Goal: Task Accomplishment & Management: Manage account settings

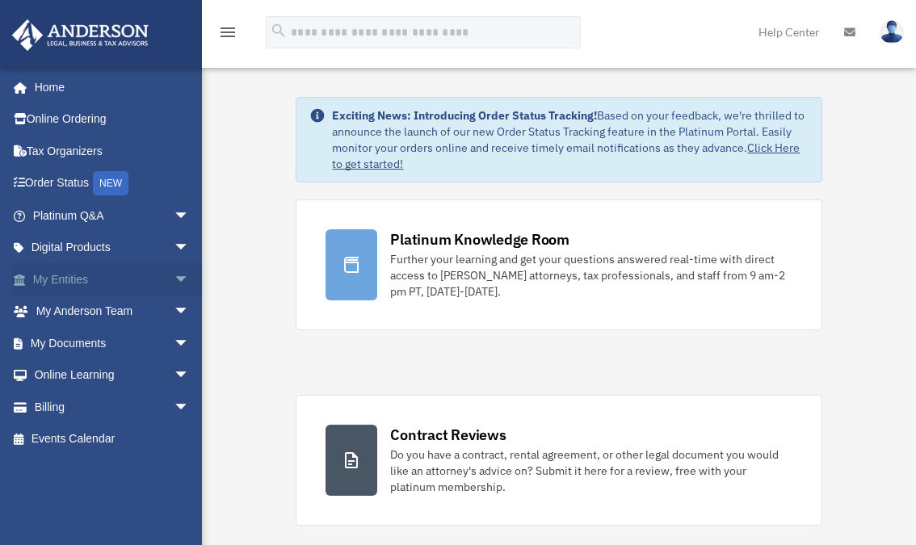
click at [56, 275] on link "My Entities arrow_drop_down" at bounding box center [112, 279] width 203 height 32
click at [174, 278] on span "arrow_drop_down" at bounding box center [190, 279] width 32 height 33
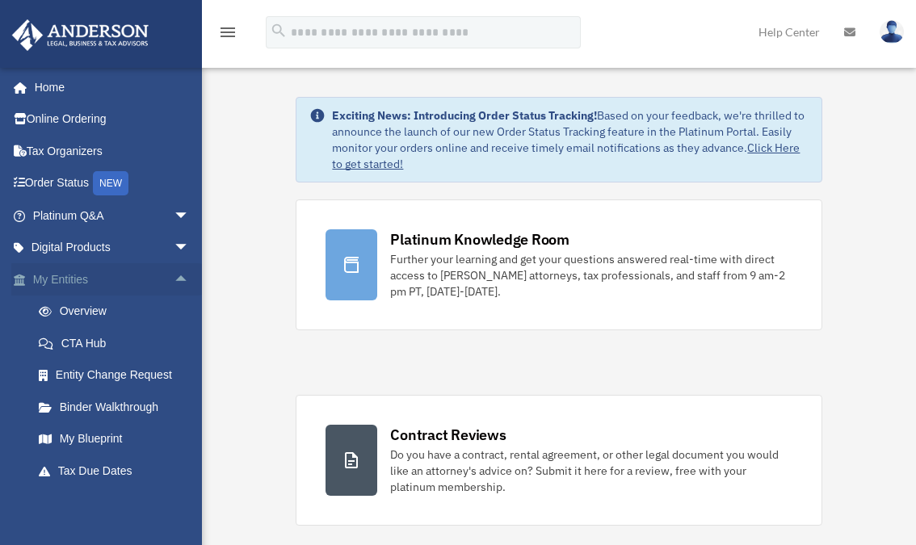
click at [62, 277] on link "My Entities arrow_drop_up" at bounding box center [112, 279] width 203 height 32
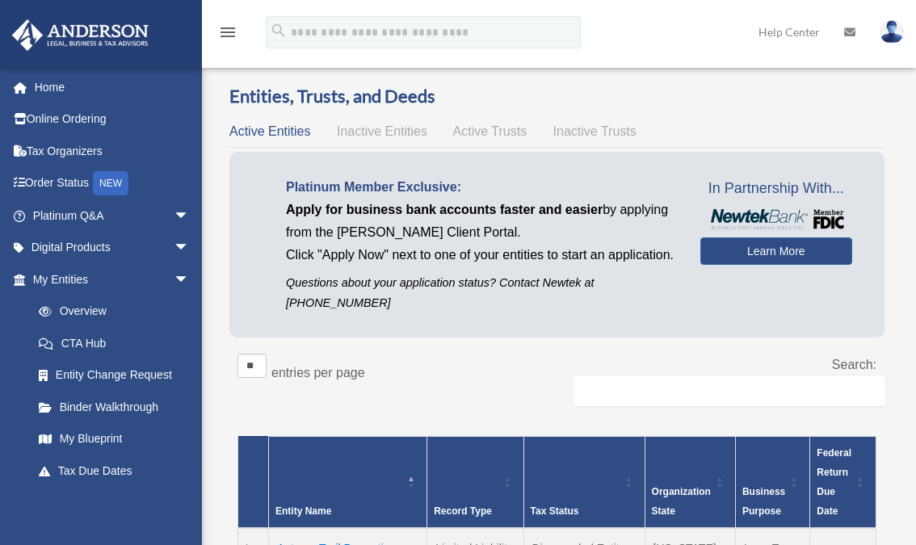
click at [80, 434] on link "My Blueprint" at bounding box center [114, 439] width 183 height 32
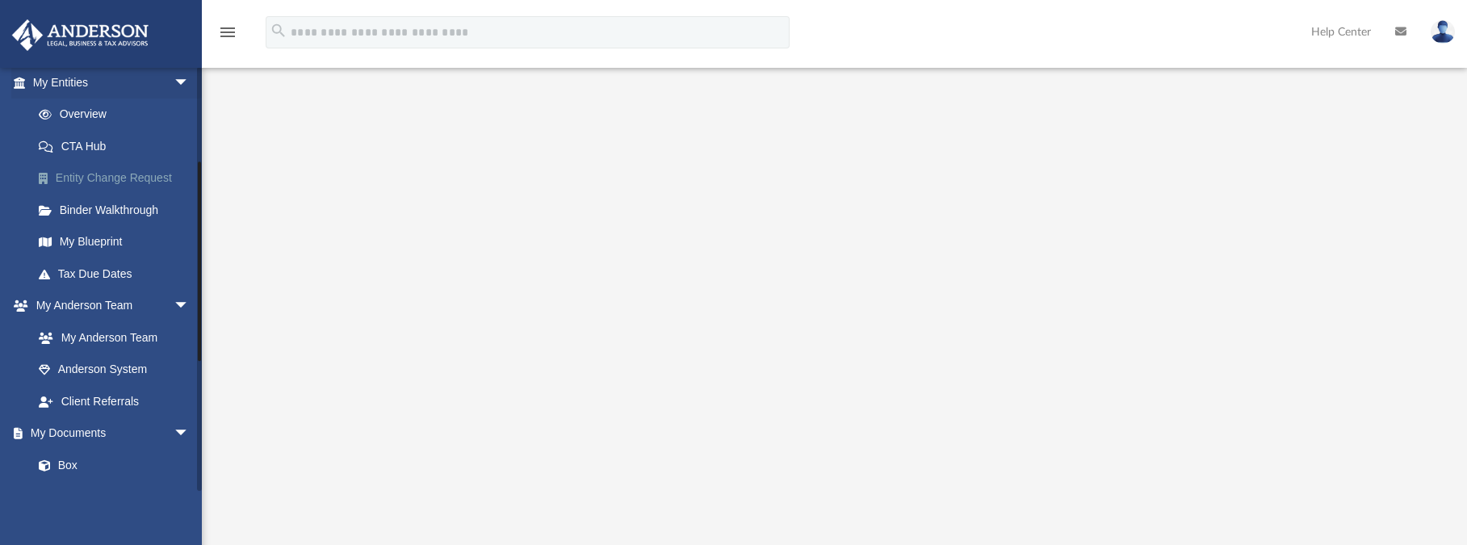
scroll to position [321, 0]
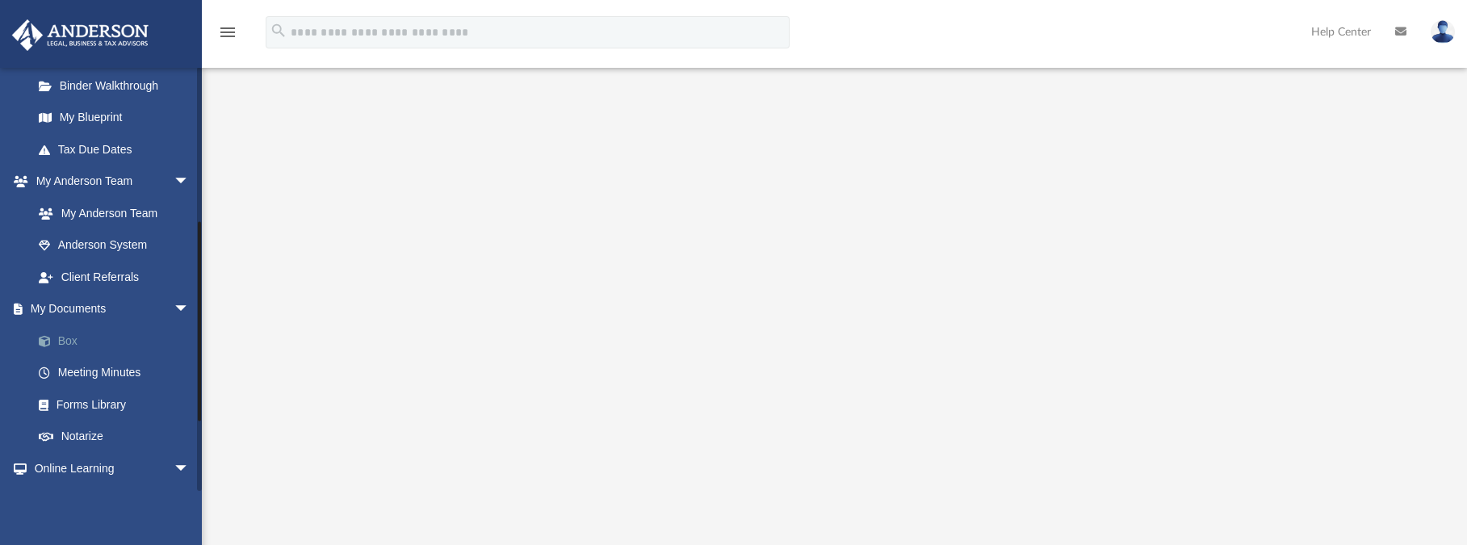
click at [69, 338] on link "Box" at bounding box center [118, 341] width 191 height 32
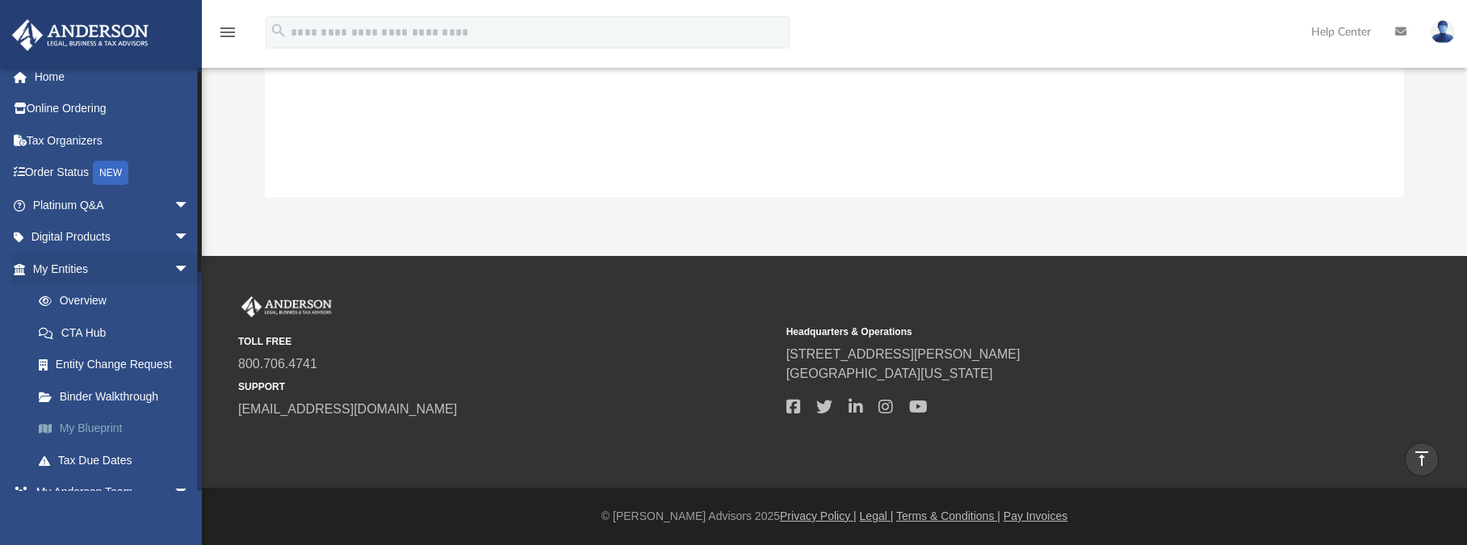
scroll to position [213, 0]
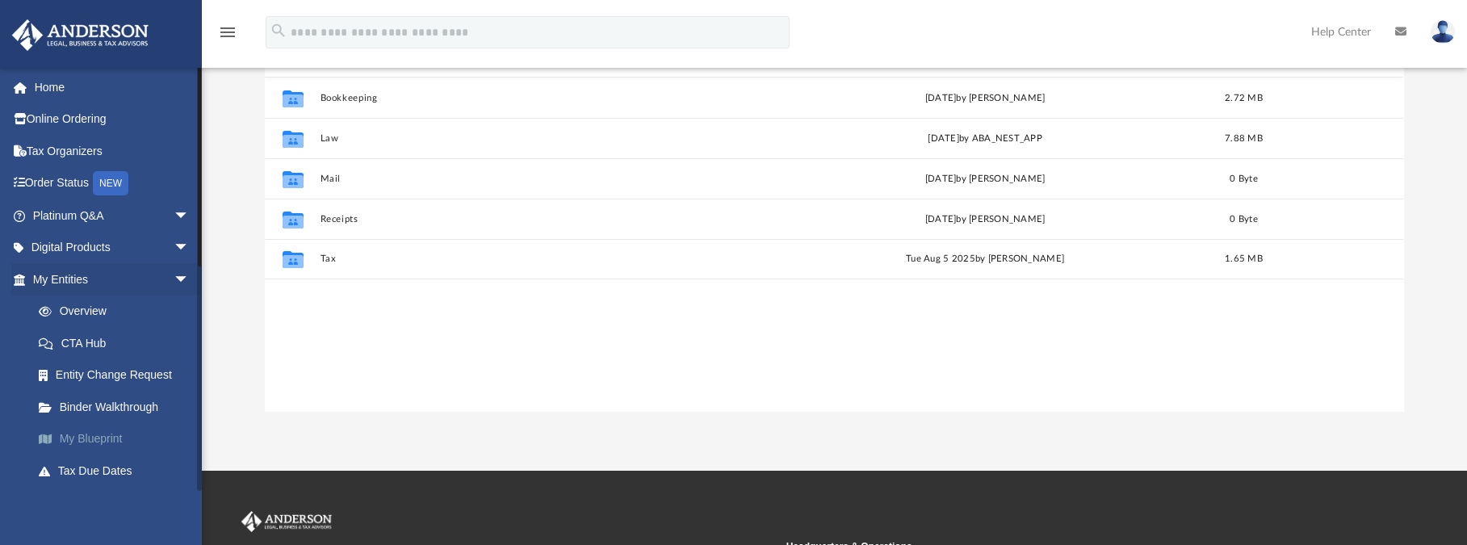
click at [89, 430] on link "My Blueprint" at bounding box center [118, 439] width 191 height 32
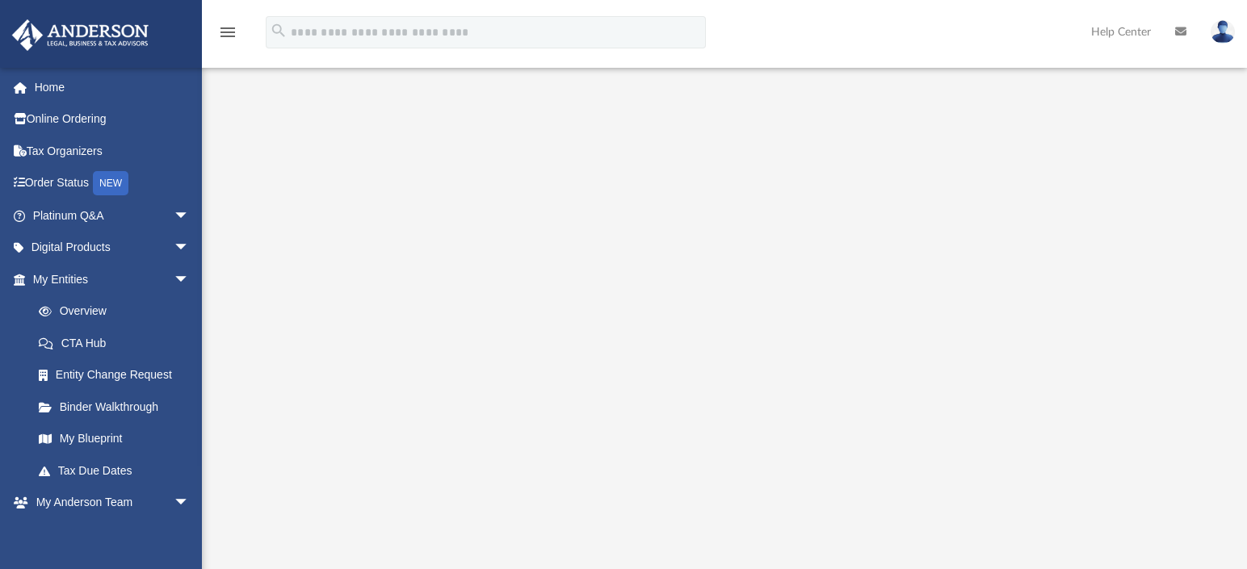
scroll to position [77, 0]
click at [56, 81] on link "Home" at bounding box center [112, 87] width 203 height 32
click at [45, 86] on link "Home" at bounding box center [112, 87] width 203 height 32
click at [85, 433] on link "My Blueprint" at bounding box center [118, 439] width 191 height 32
click at [231, 36] on icon "menu" at bounding box center [227, 32] width 19 height 19
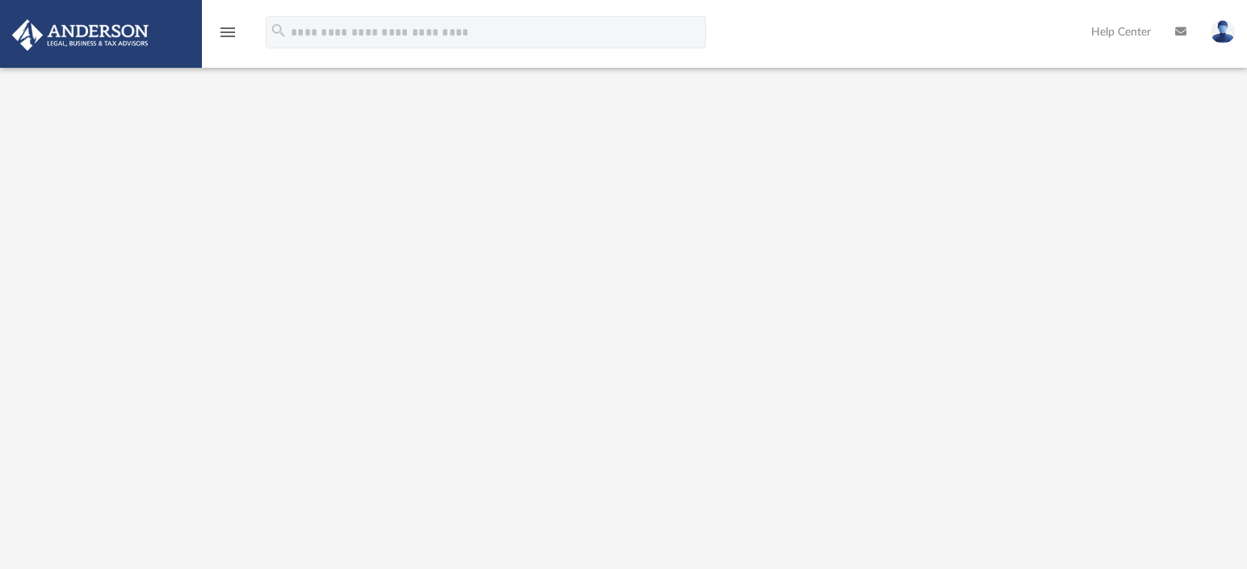
click at [231, 36] on icon "menu" at bounding box center [227, 32] width 19 height 19
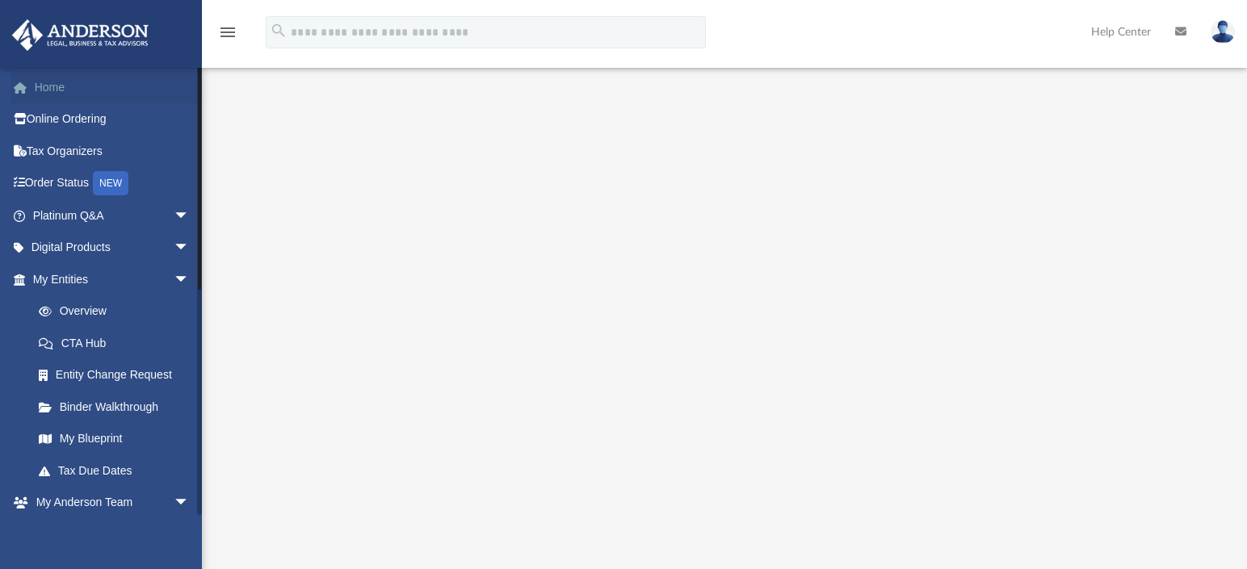
click at [51, 82] on link "Home" at bounding box center [112, 87] width 203 height 32
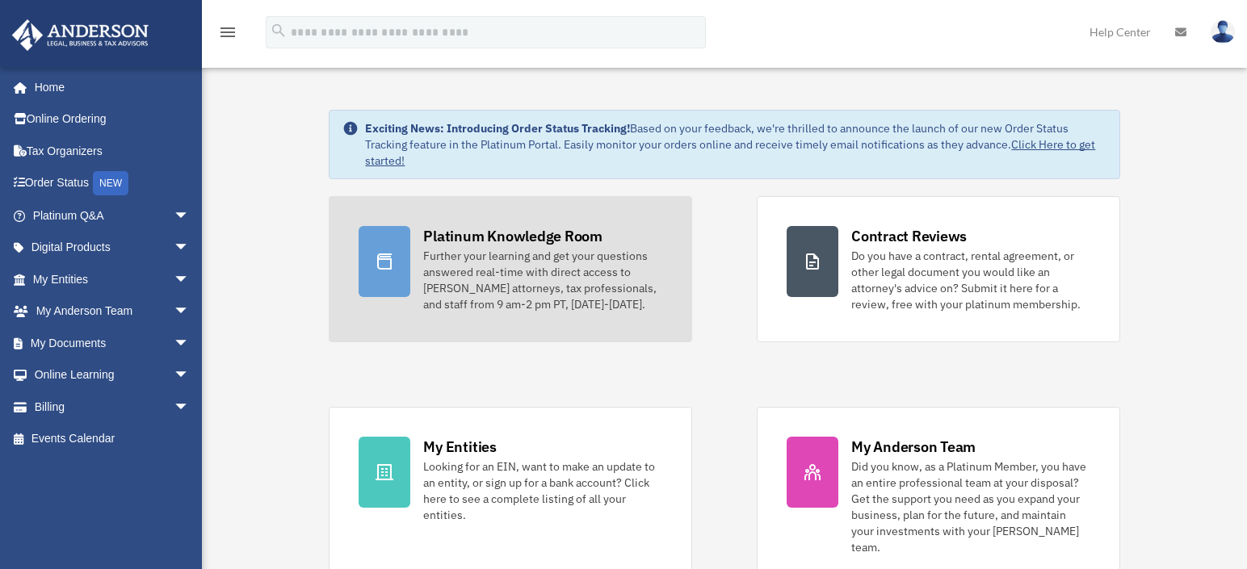
click at [379, 257] on icon at bounding box center [384, 262] width 15 height 16
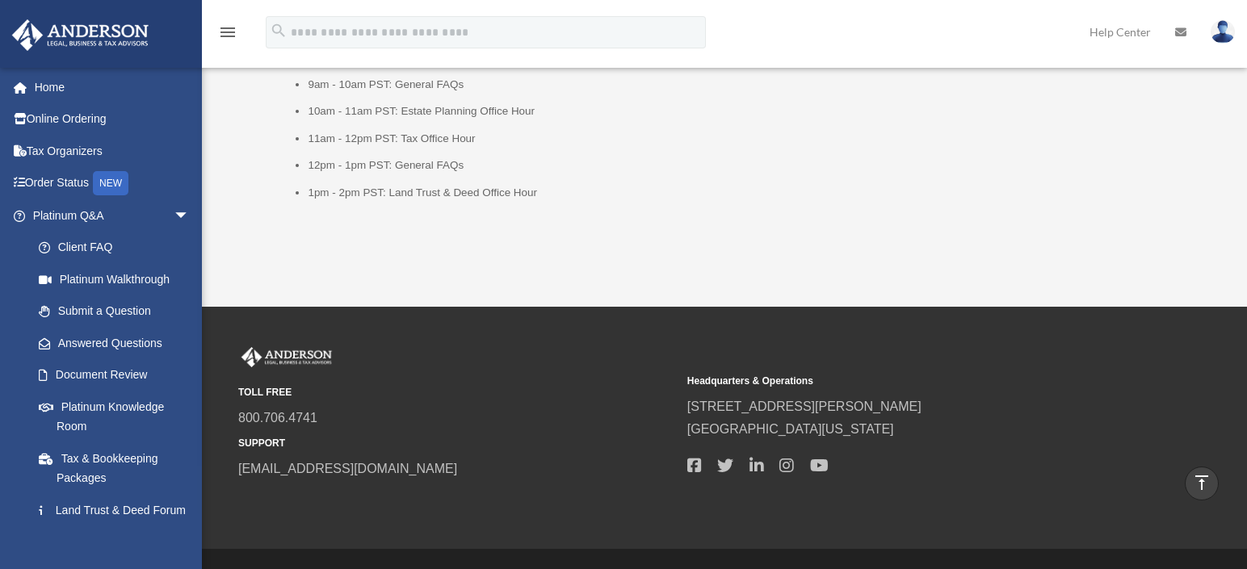
scroll to position [2225, 0]
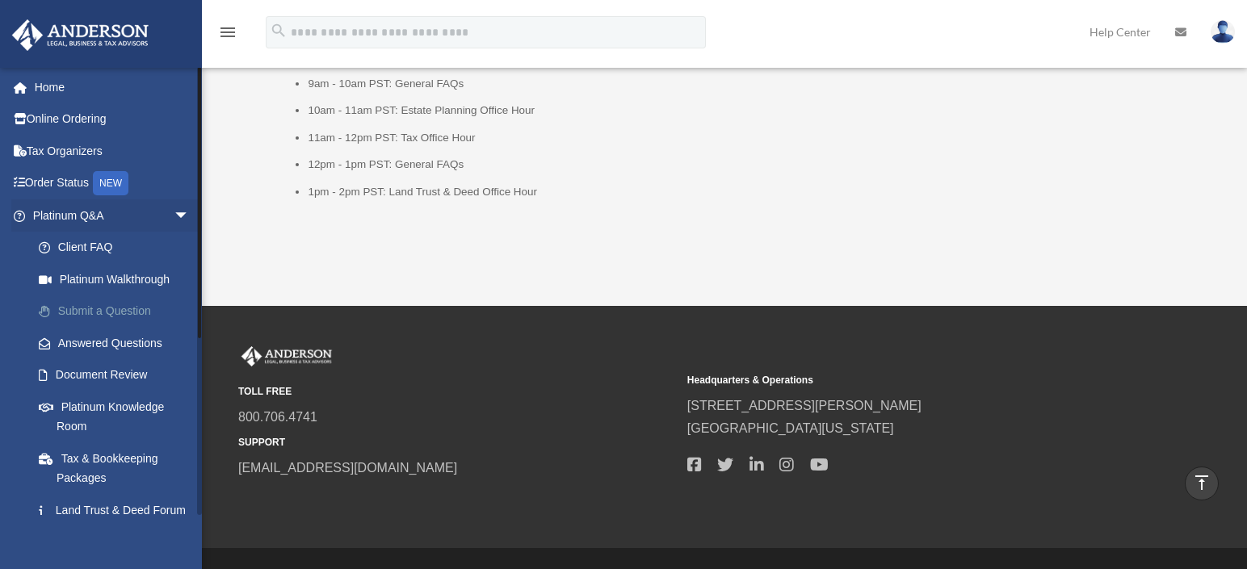
click at [65, 306] on link "Submit a Question" at bounding box center [118, 312] width 191 height 32
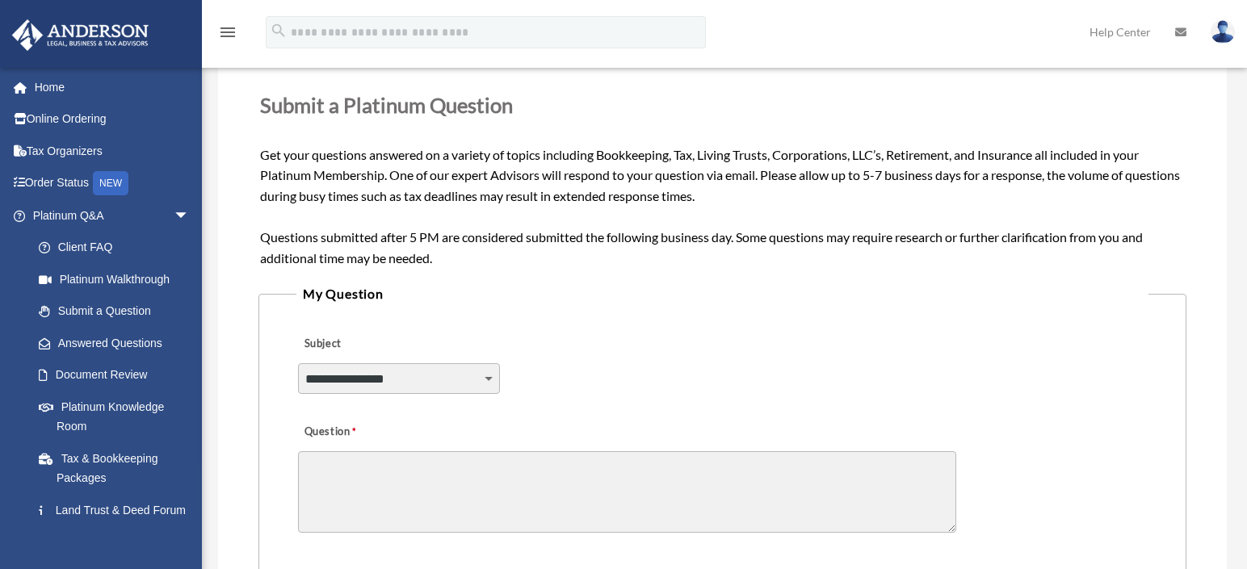
scroll to position [199, 0]
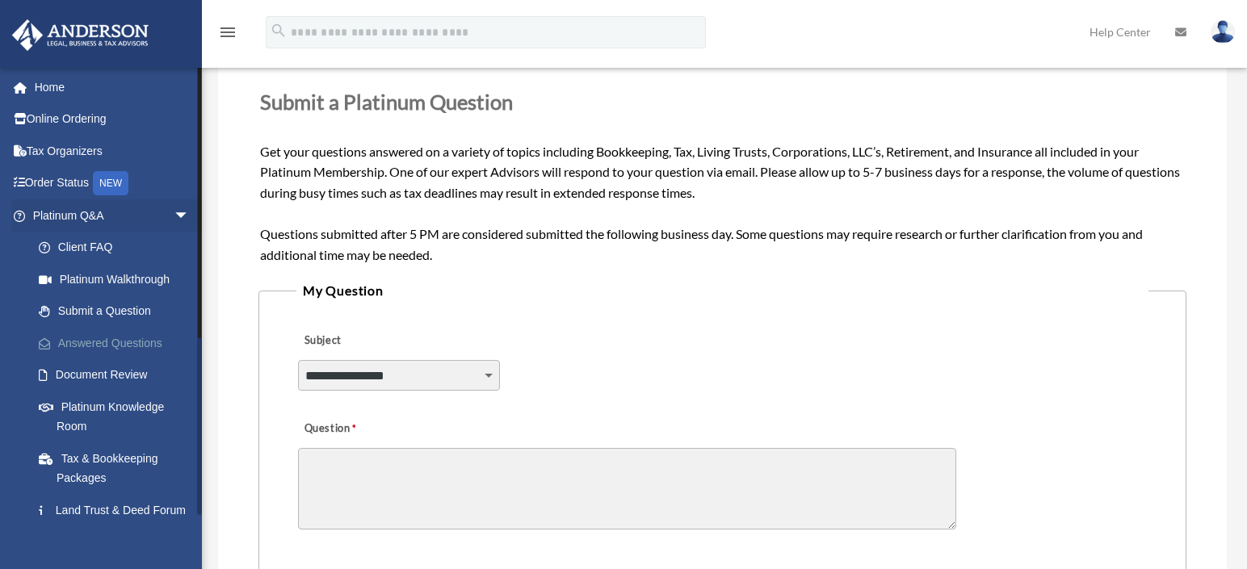
click at [105, 346] on link "Answered Questions" at bounding box center [118, 343] width 191 height 32
click at [98, 304] on link "Submit a Question" at bounding box center [118, 312] width 191 height 32
click at [97, 308] on link "Submit a Question" at bounding box center [118, 312] width 191 height 32
click at [463, 367] on select "**********" at bounding box center [399, 375] width 202 height 31
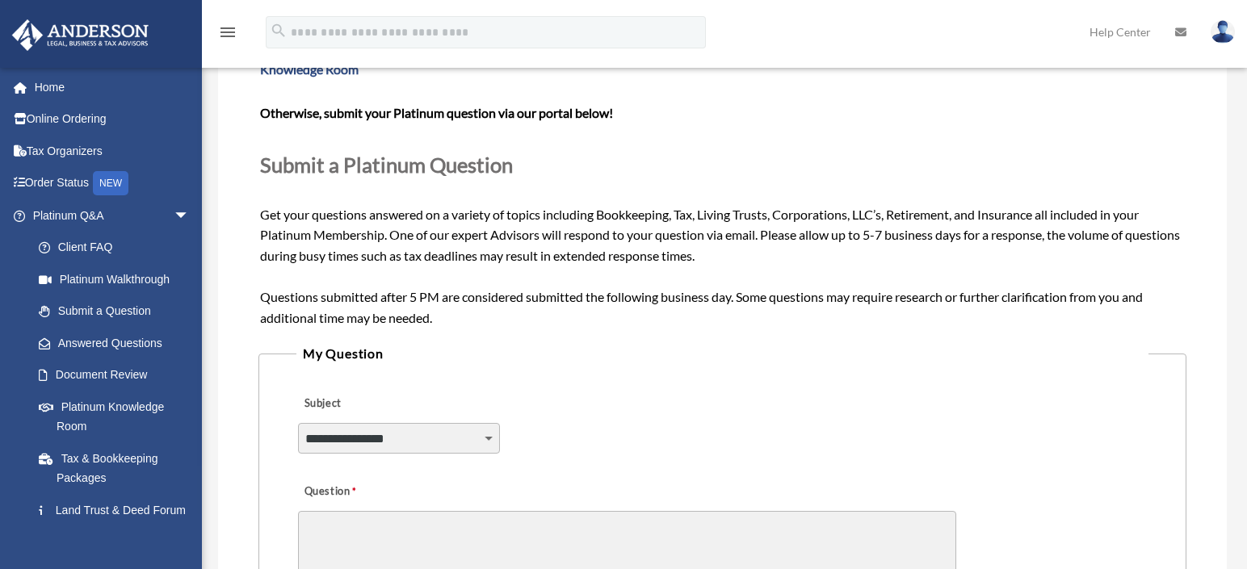
scroll to position [260, 0]
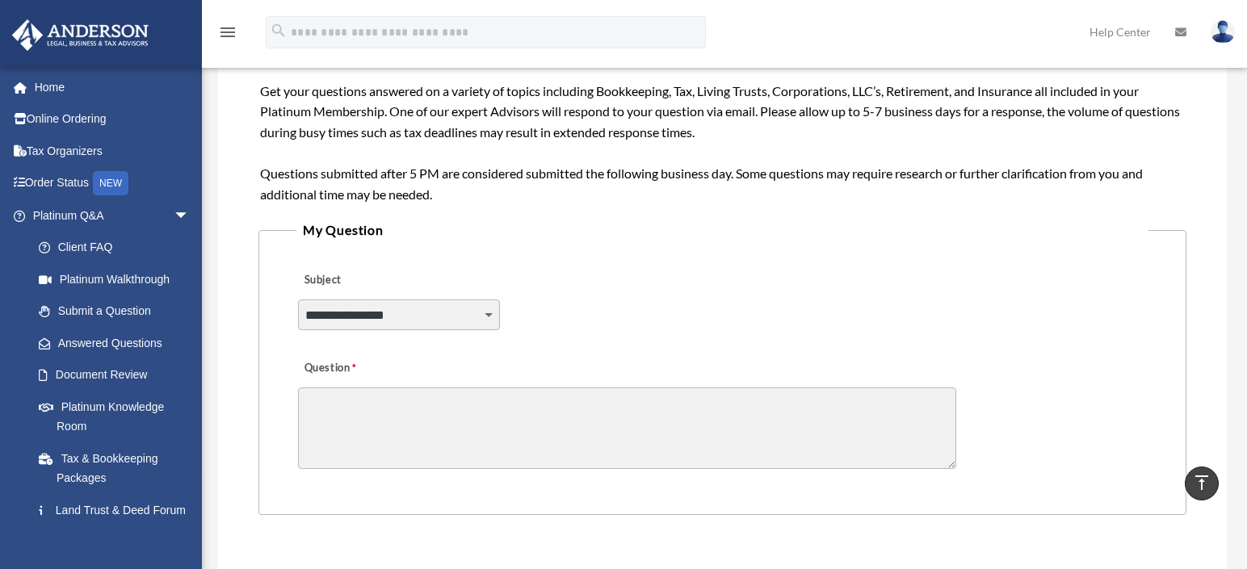
click at [384, 407] on textarea "Question" at bounding box center [627, 429] width 658 height 82
type textarea "*"
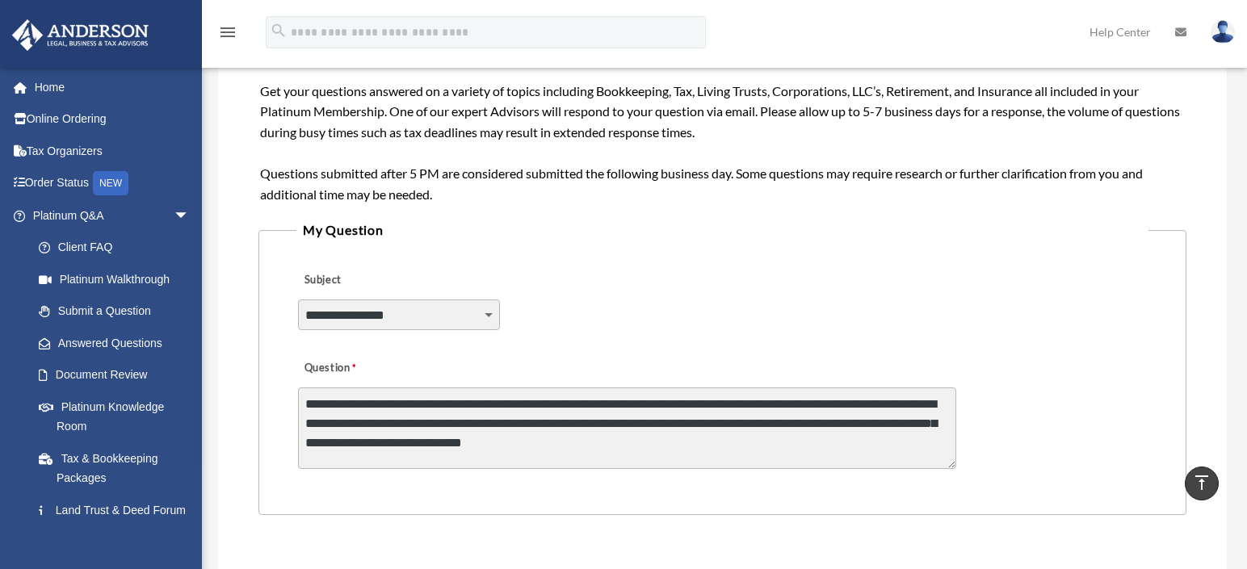
click at [899, 423] on textarea "**********" at bounding box center [627, 429] width 658 height 82
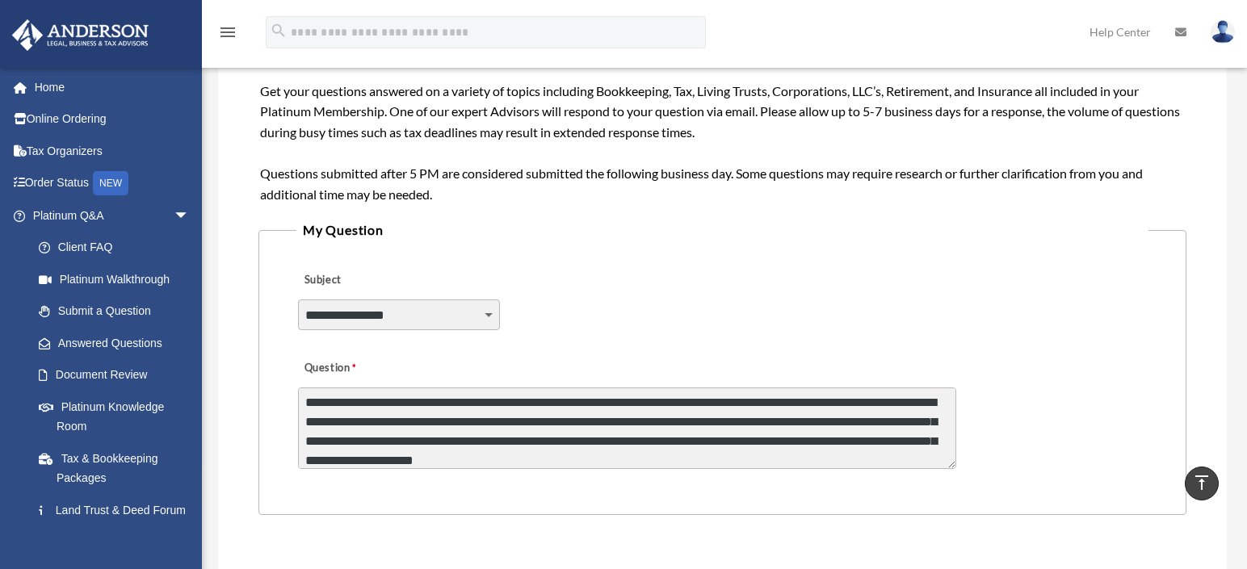
type textarea "**********"
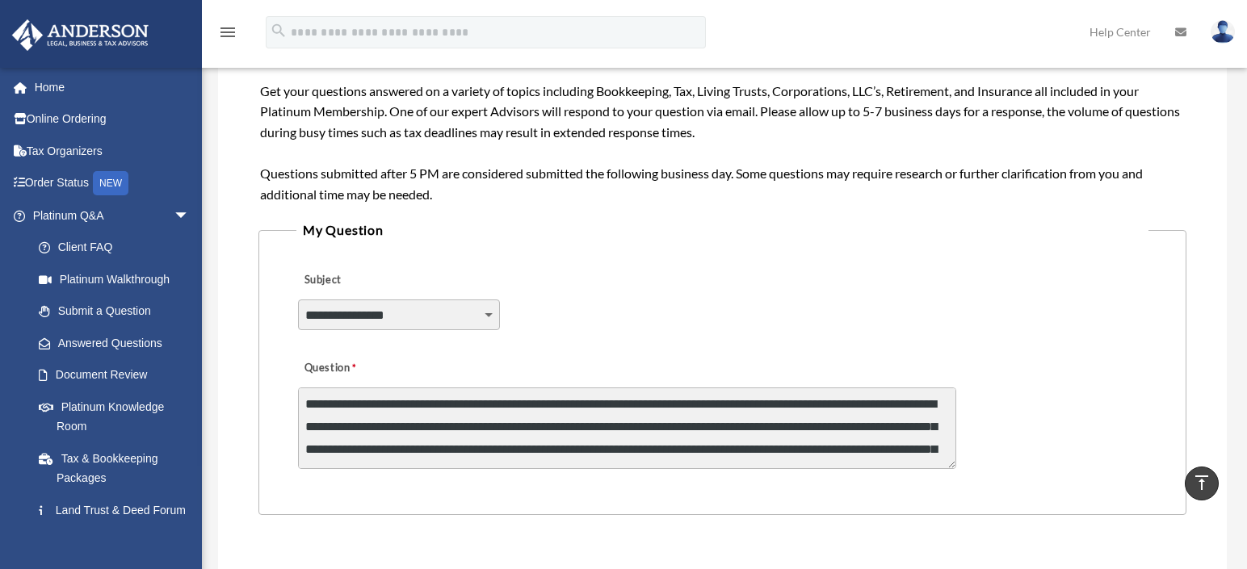
select select "******"
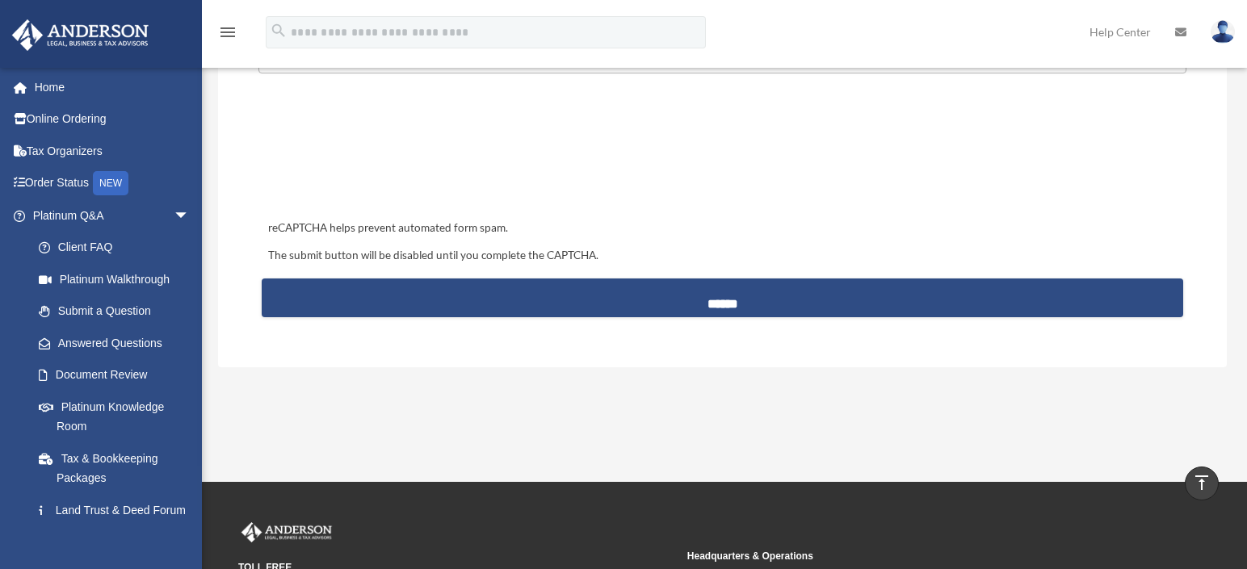
scroll to position [588, 0]
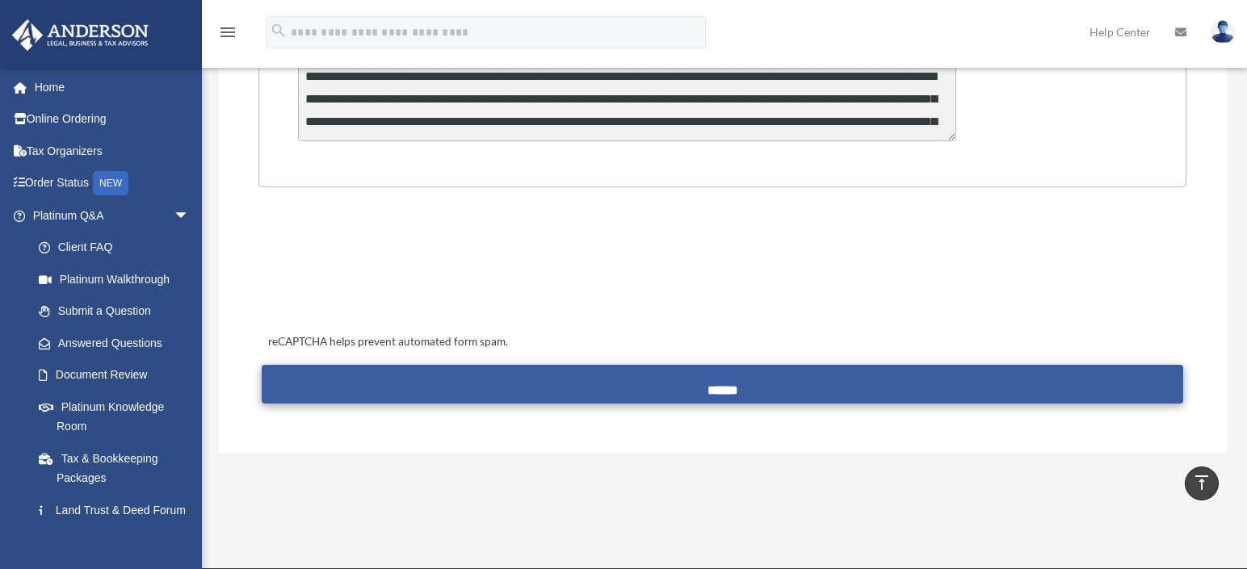
click at [743, 385] on input "******" at bounding box center [722, 384] width 921 height 39
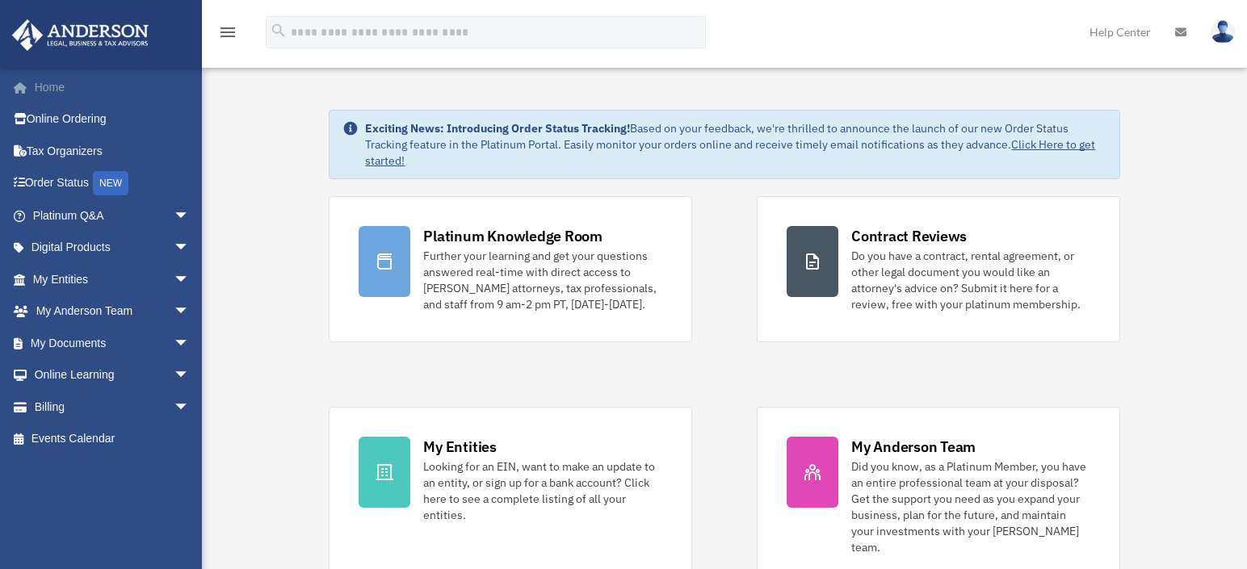
click at [33, 83] on span at bounding box center [29, 87] width 12 height 11
click at [39, 89] on link "Home" at bounding box center [112, 87] width 203 height 32
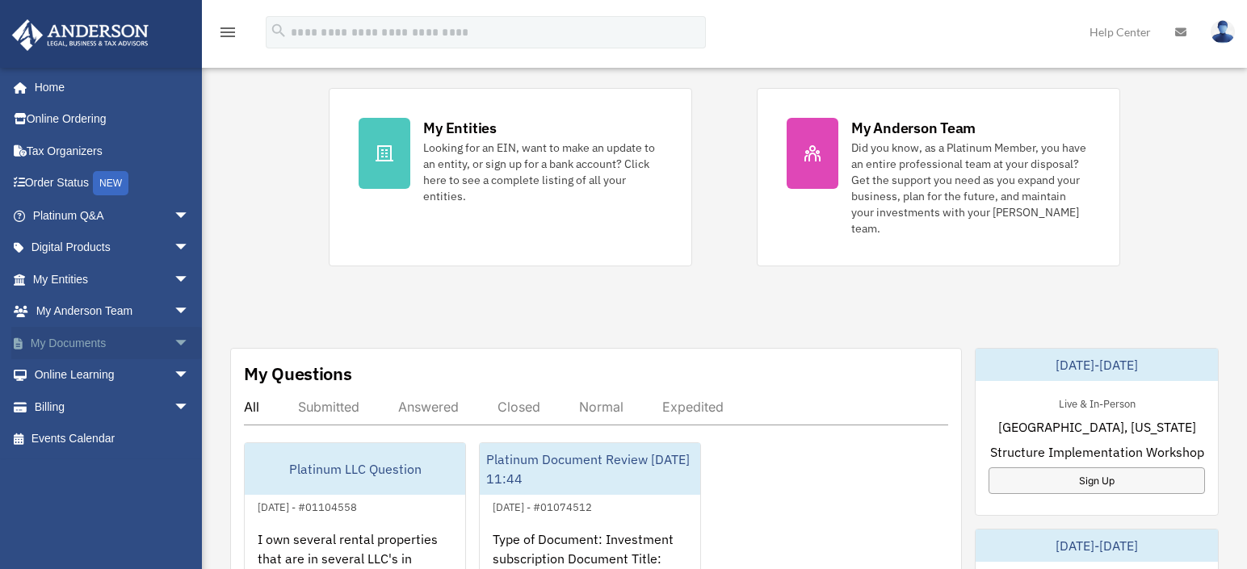
scroll to position [504, 0]
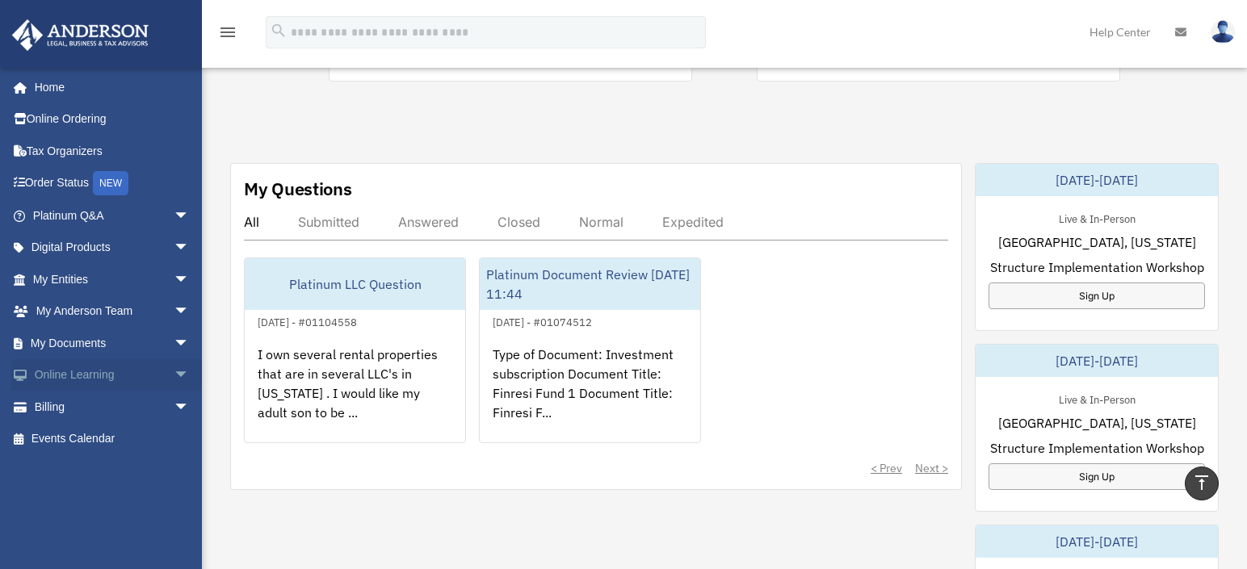
click at [92, 374] on link "Online Learning arrow_drop_down" at bounding box center [112, 375] width 203 height 32
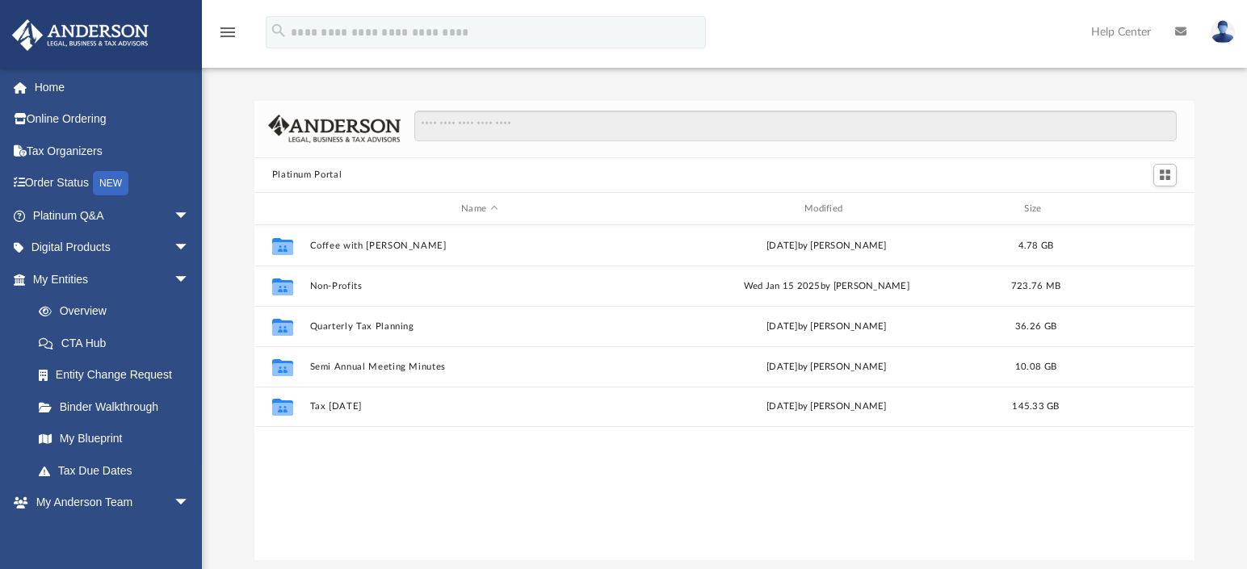
scroll to position [355, 928]
click at [60, 209] on link "Platinum Q&A arrow_drop_down" at bounding box center [112, 215] width 203 height 32
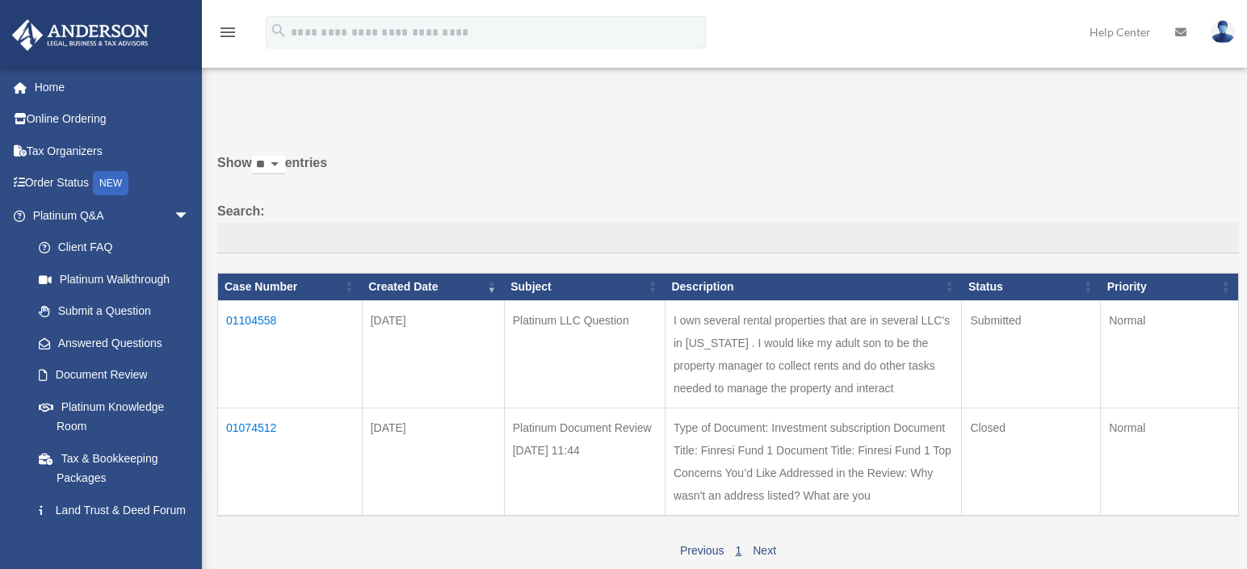
click at [726, 362] on td "I own several rental properties that are in several LLC's in Iowa . I would lik…" at bounding box center [813, 353] width 297 height 107
click at [236, 332] on td "01104558" at bounding box center [290, 353] width 145 height 107
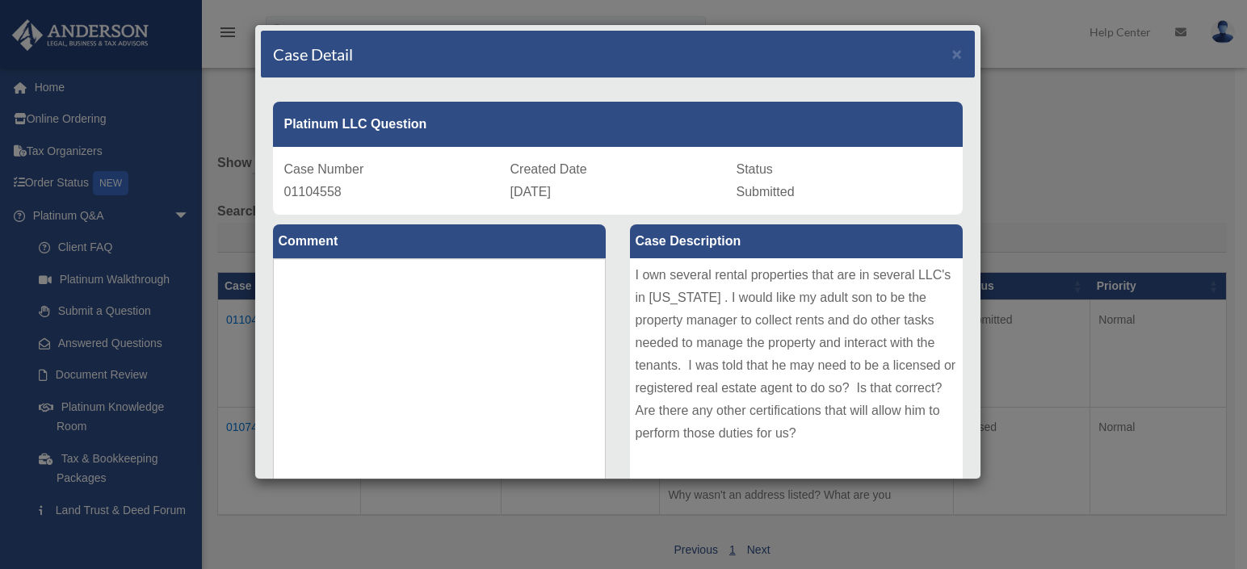
click at [953, 55] on div "Case Detail ×" at bounding box center [618, 55] width 714 height 48
click at [228, 30] on div "Case Detail × Platinum LLC Question Case Number 01104558 Created Date September…" at bounding box center [623, 284] width 1247 height 569
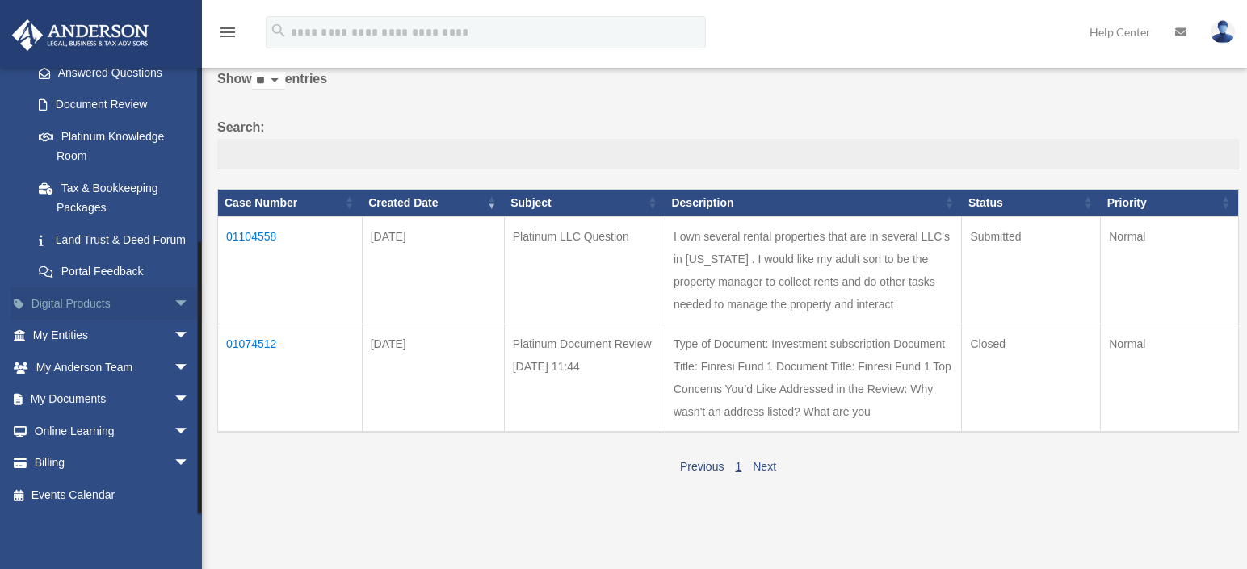
scroll to position [277, 0]
click at [61, 404] on link "My Documents arrow_drop_down" at bounding box center [112, 400] width 203 height 32
click at [59, 405] on link "My Documents arrow_drop_down" at bounding box center [112, 400] width 203 height 32
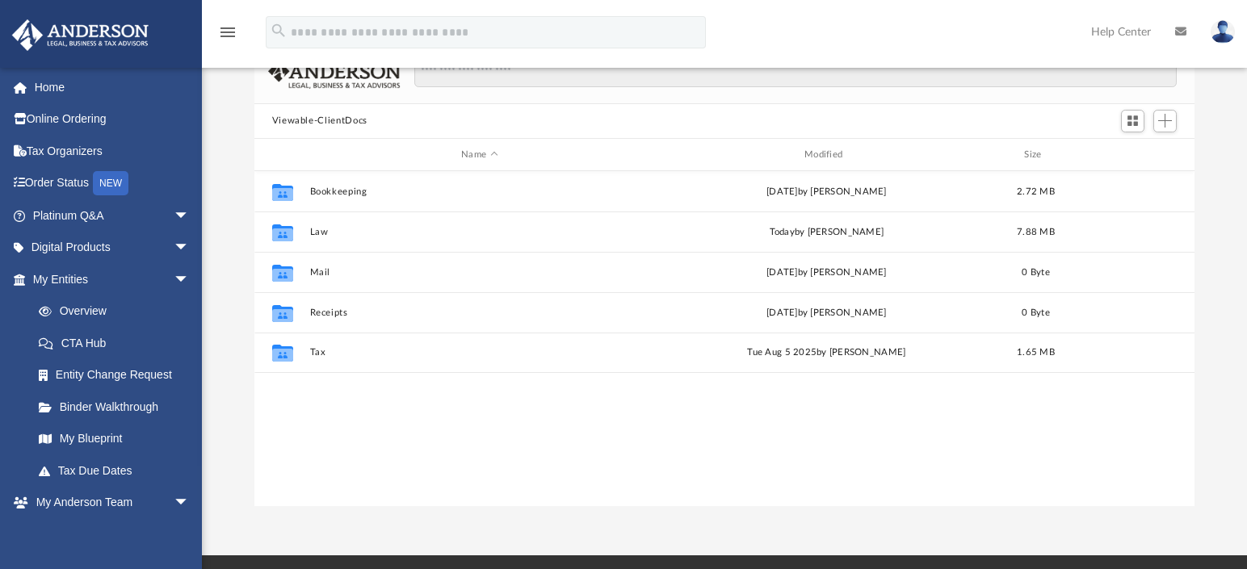
scroll to position [174, 0]
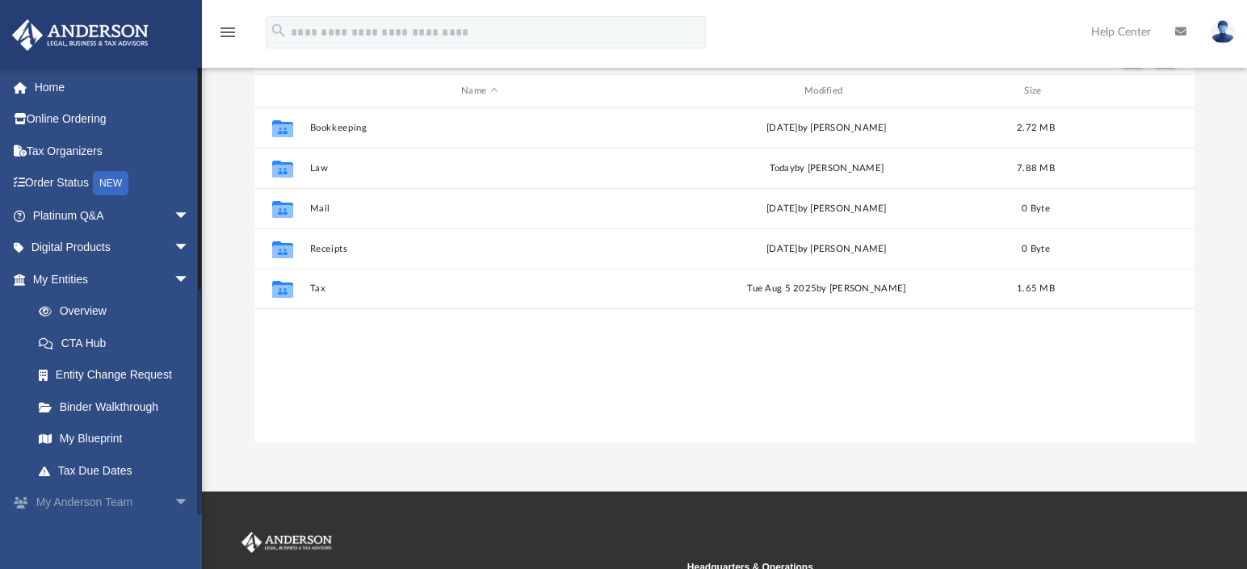
click at [77, 498] on link "My [PERSON_NAME] Team arrow_drop_down" at bounding box center [112, 503] width 203 height 32
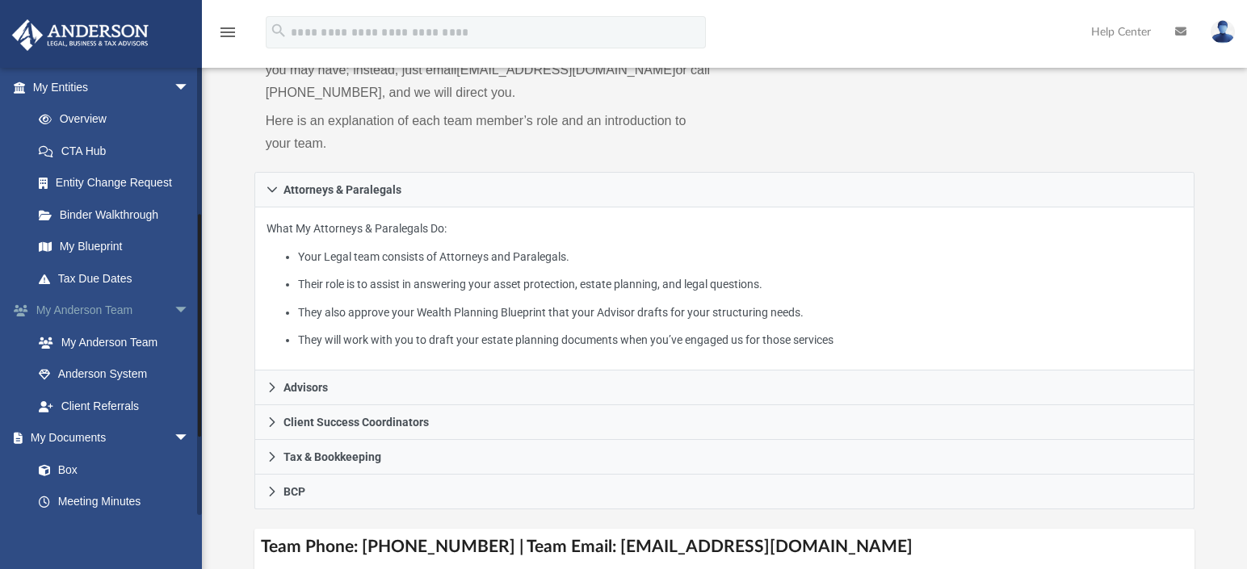
scroll to position [289, 0]
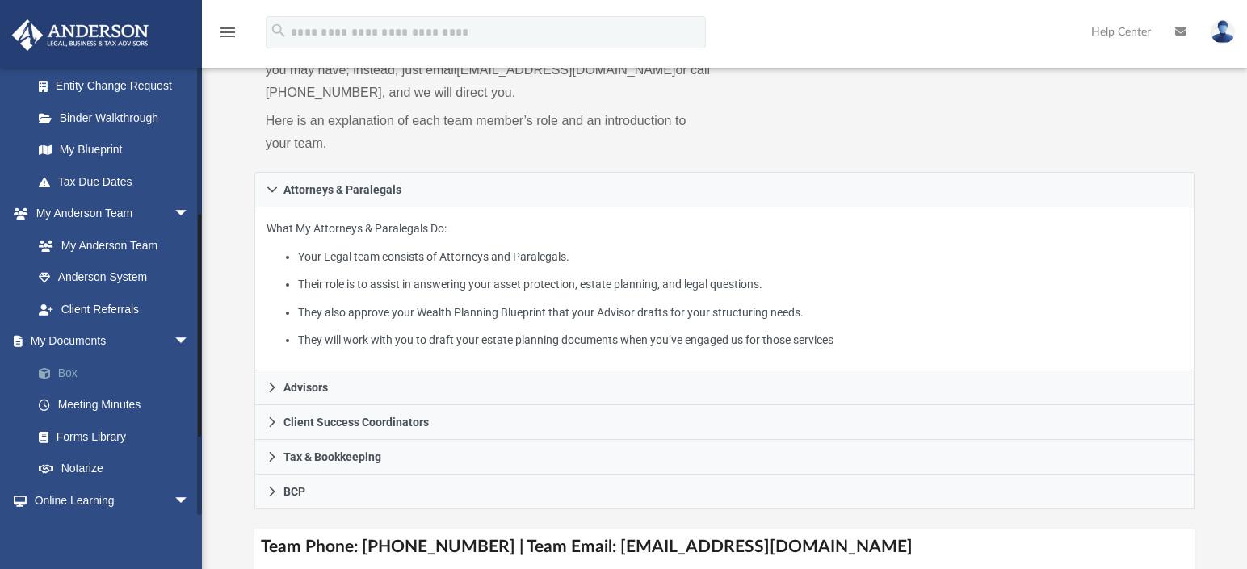
click at [75, 363] on link "Box" at bounding box center [118, 373] width 191 height 32
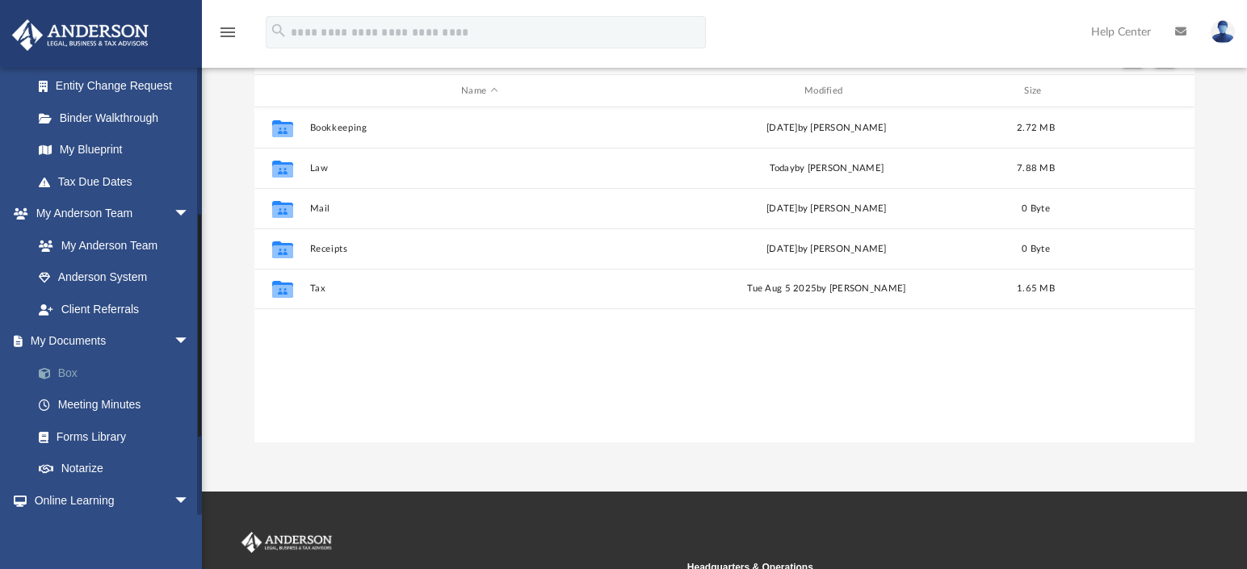
scroll to position [355, 928]
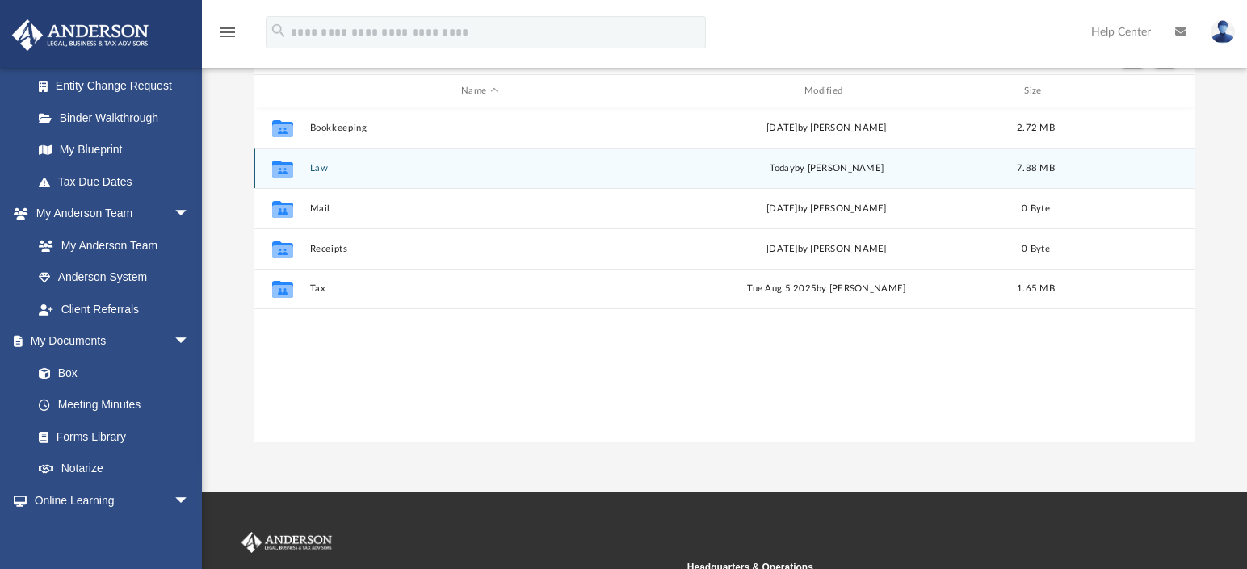
click at [287, 166] on icon "grid" at bounding box center [281, 171] width 21 height 13
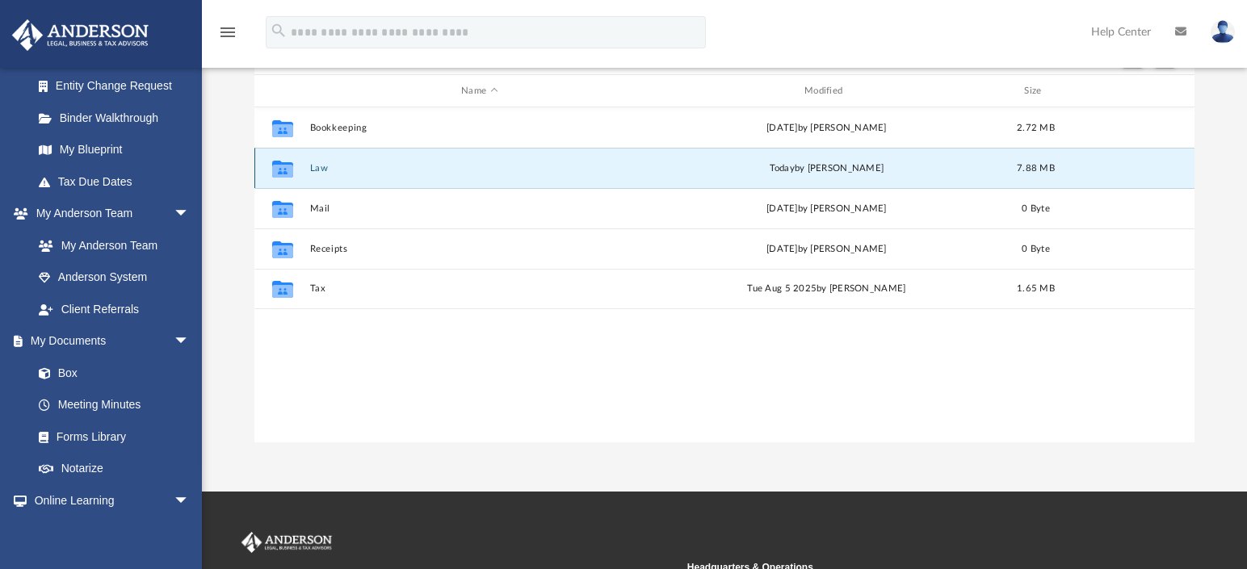
click at [319, 170] on button "Law" at bounding box center [479, 168] width 340 height 10
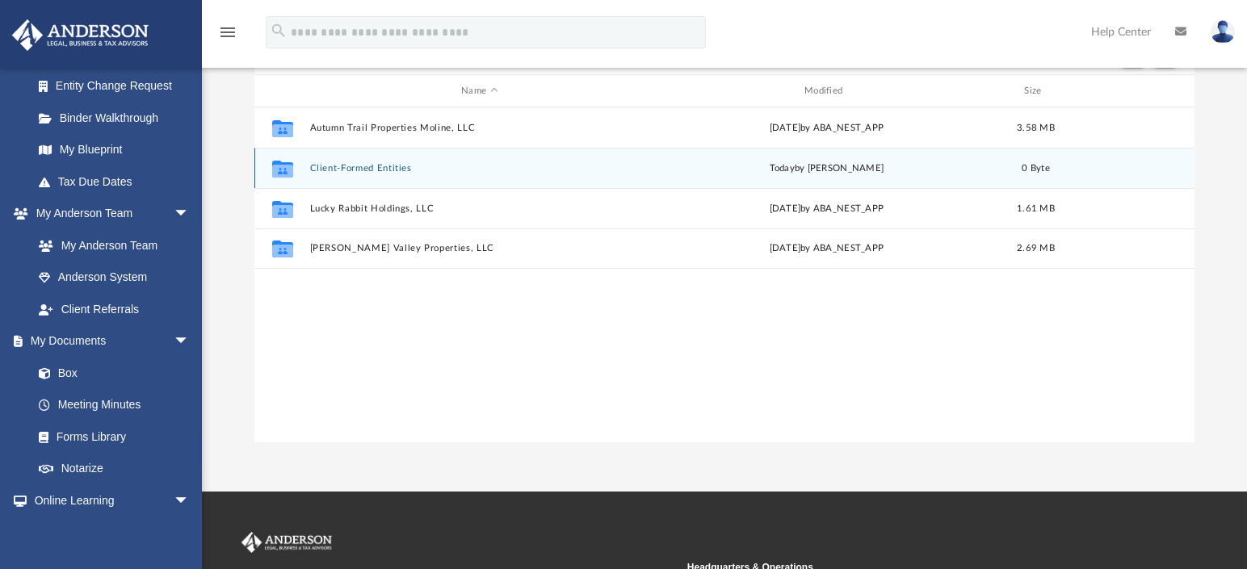
click at [323, 166] on button "Client-Formed Entities" at bounding box center [479, 168] width 340 height 10
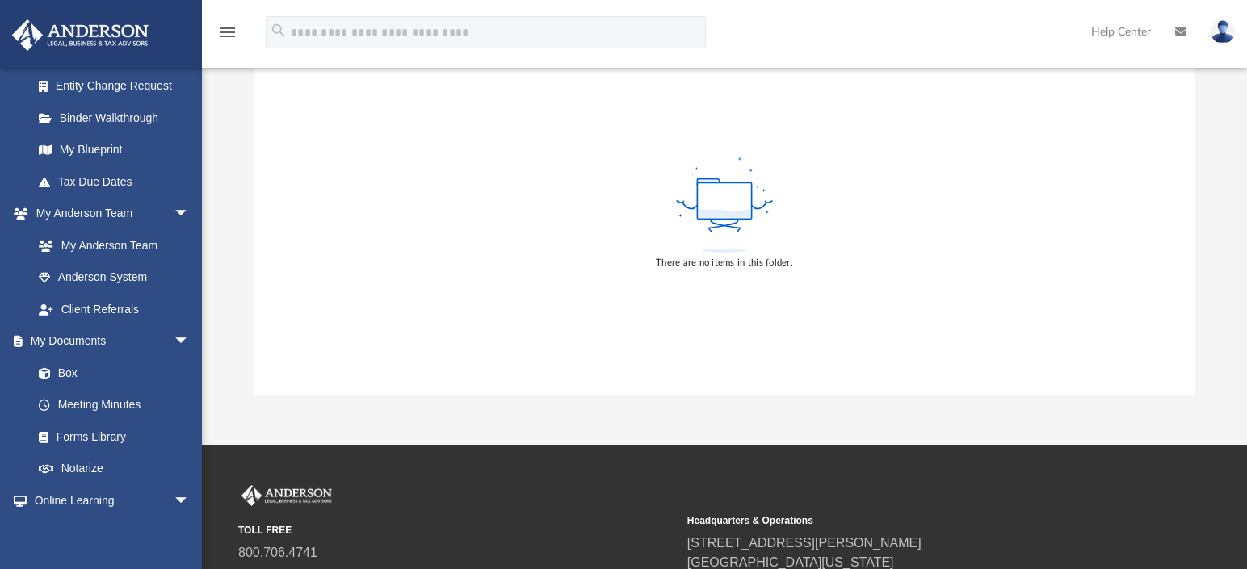
scroll to position [0, 0]
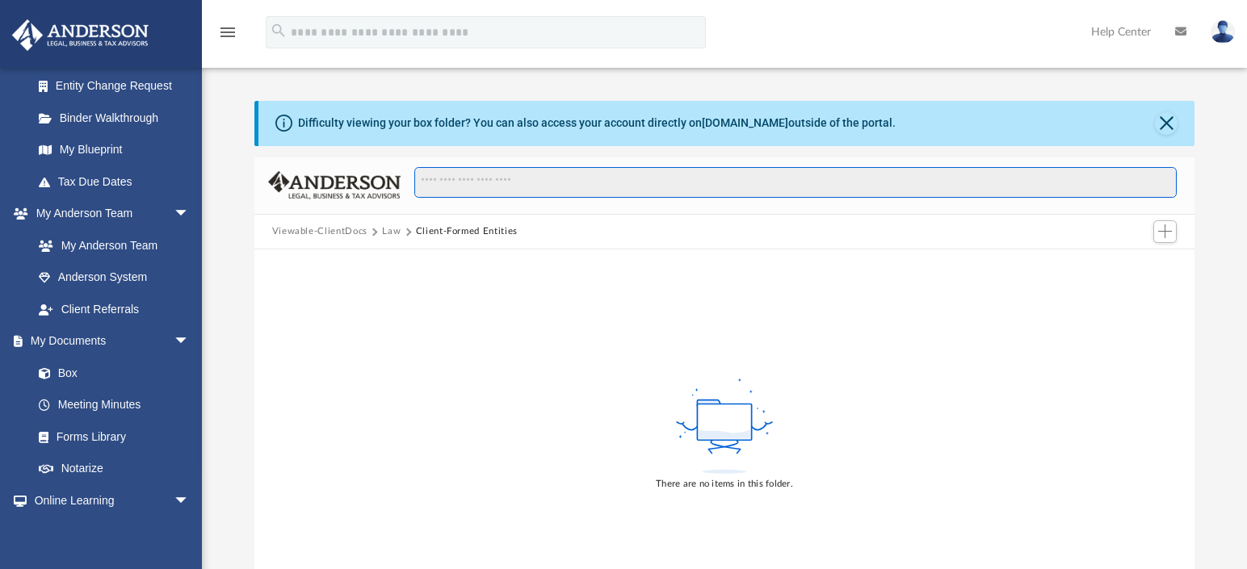
click at [587, 190] on input "Search files and folders" at bounding box center [795, 182] width 762 height 31
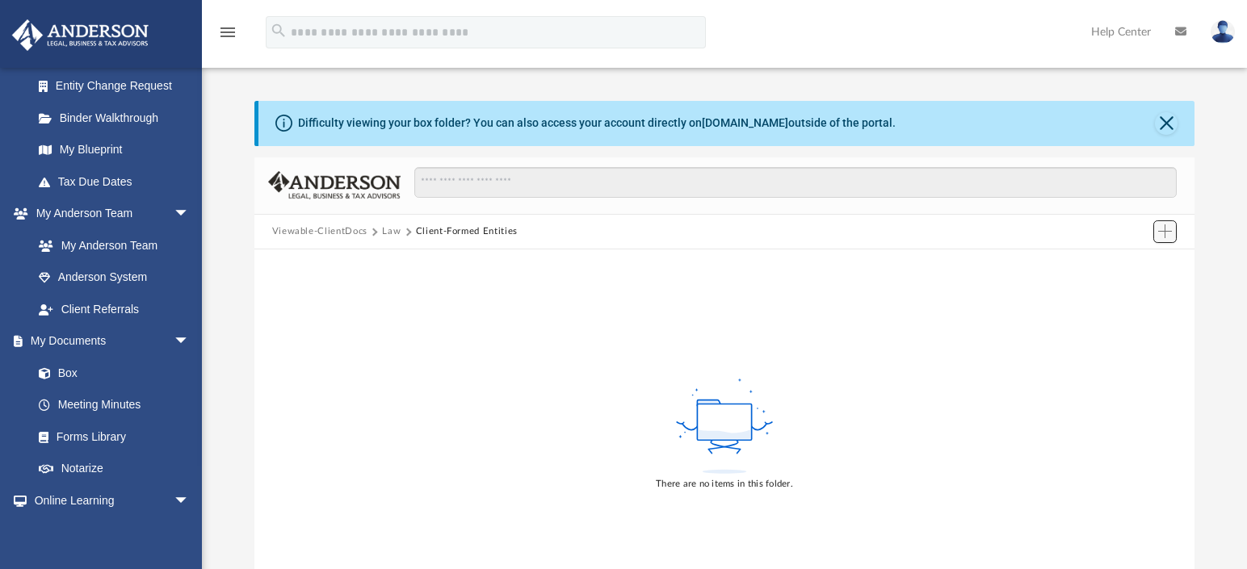
click at [1160, 230] on span "Add" at bounding box center [1165, 231] width 14 height 14
click at [1123, 290] on li "New Folder" at bounding box center [1142, 289] width 52 height 17
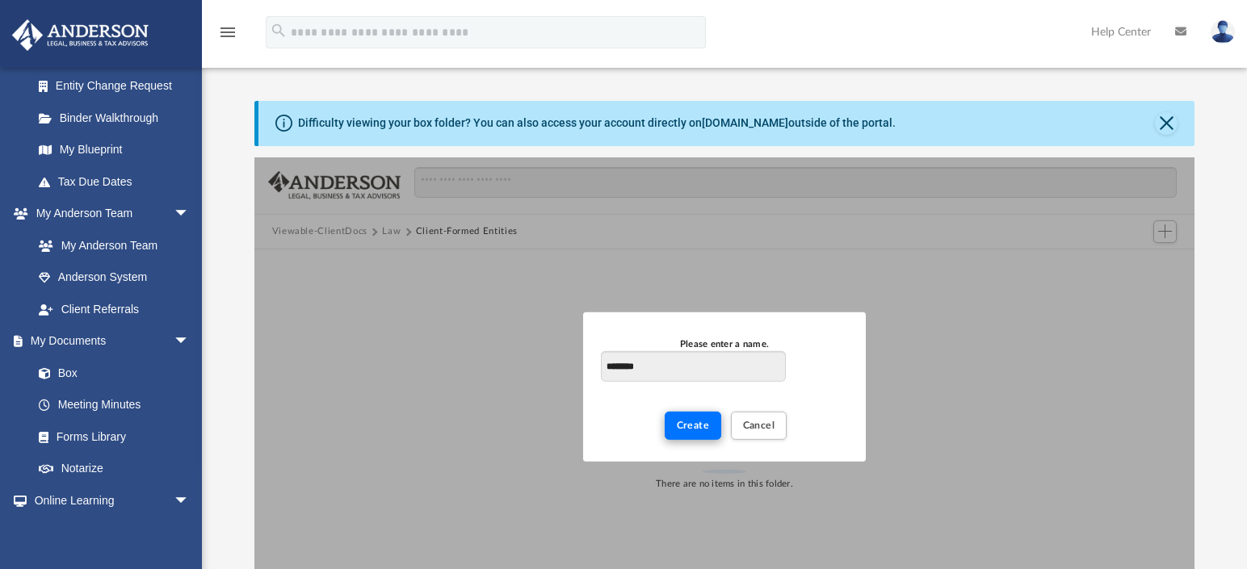
type input "********"
click at [690, 423] on span "Create" at bounding box center [693, 426] width 33 height 10
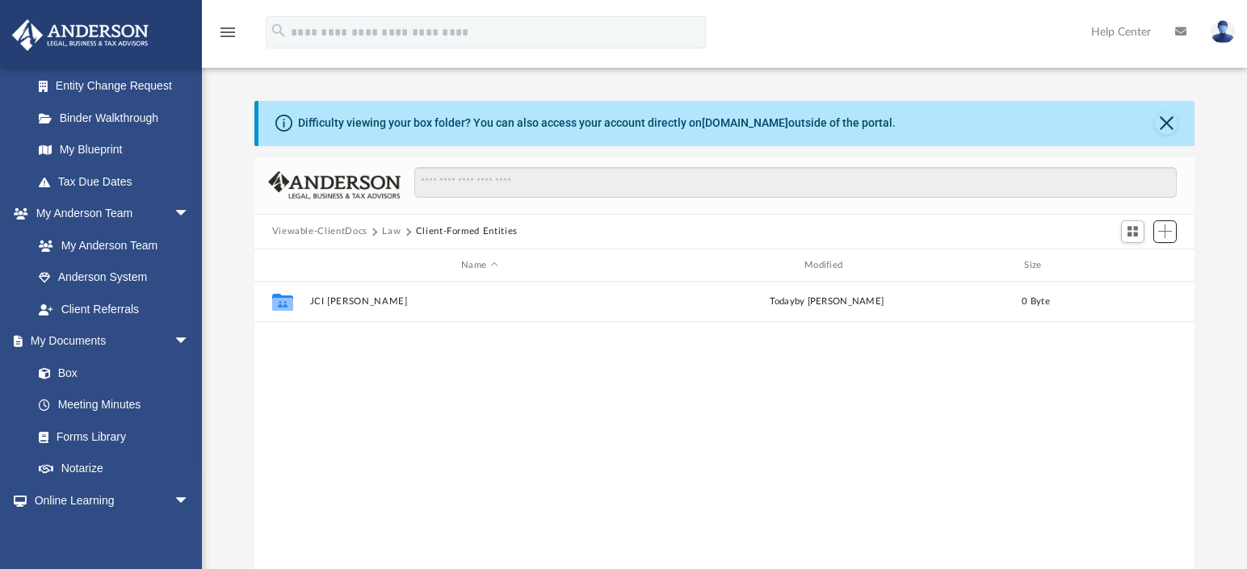
scroll to position [355, 928]
click at [1162, 229] on span "Add" at bounding box center [1165, 231] width 14 height 14
click at [1140, 289] on li "New Folder" at bounding box center [1142, 289] width 52 height 17
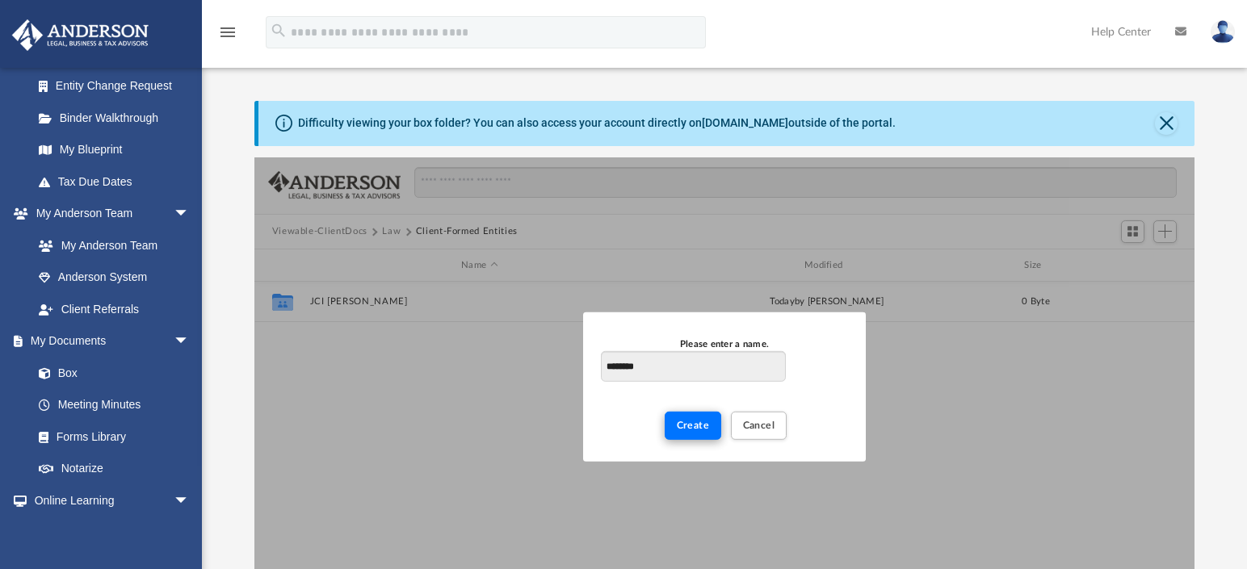
type input "********"
click at [698, 424] on span "Create" at bounding box center [693, 426] width 33 height 10
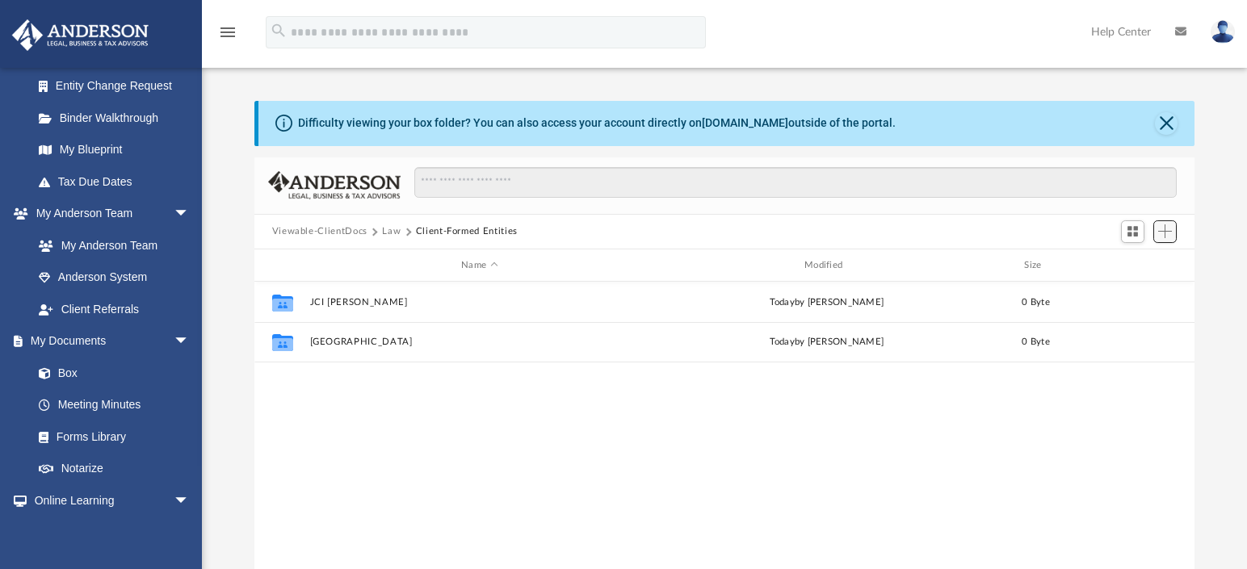
click at [1166, 229] on span "Add" at bounding box center [1165, 231] width 14 height 14
click at [1122, 264] on li "Upload" at bounding box center [1142, 264] width 52 height 17
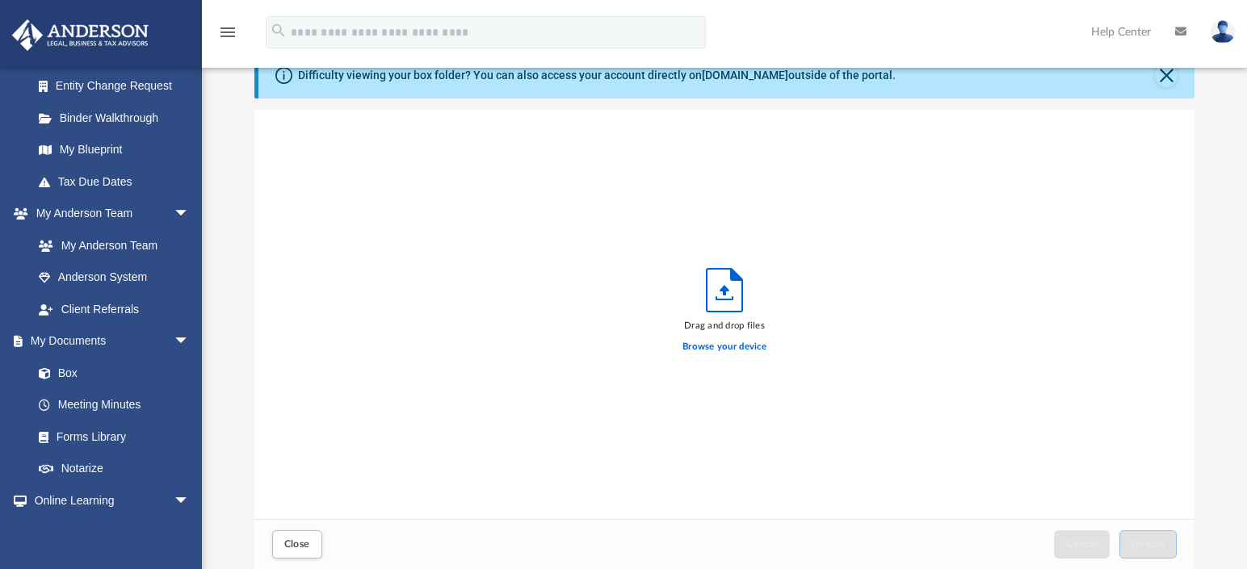
scroll to position [13, 13]
click at [1163, 74] on button "Close" at bounding box center [1166, 76] width 23 height 23
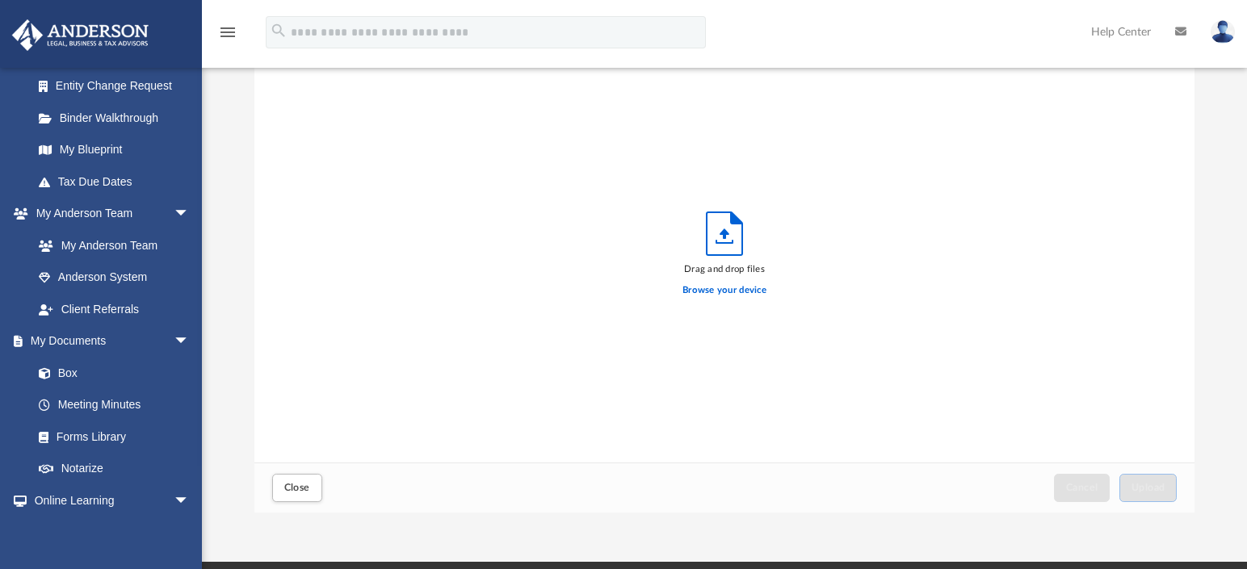
scroll to position [0, 0]
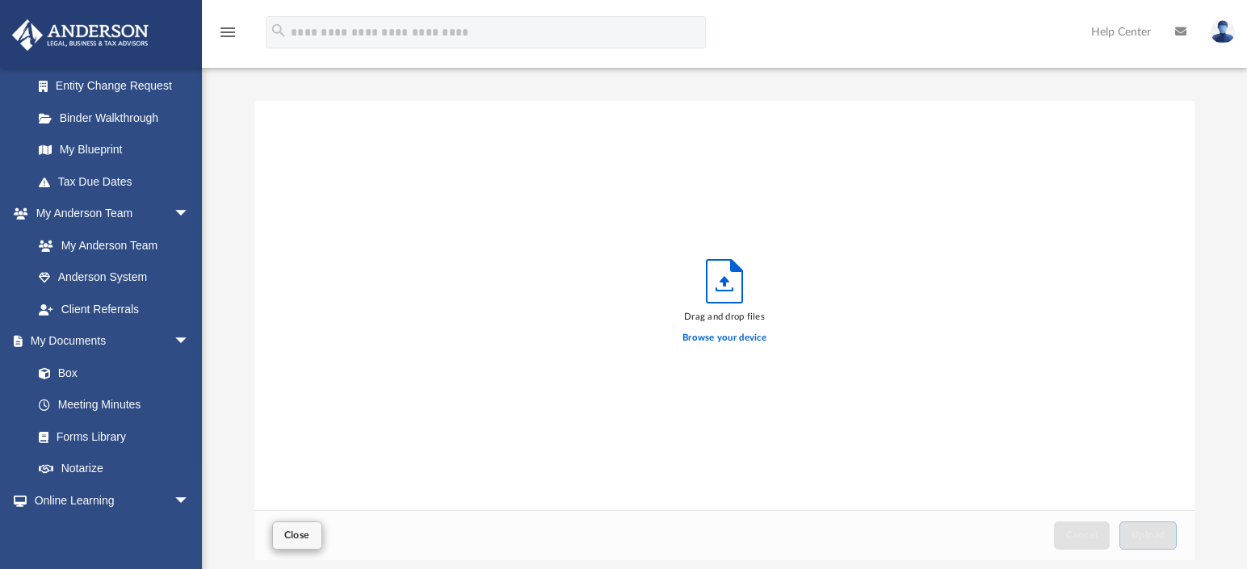
click at [297, 539] on span "Close" at bounding box center [297, 535] width 26 height 10
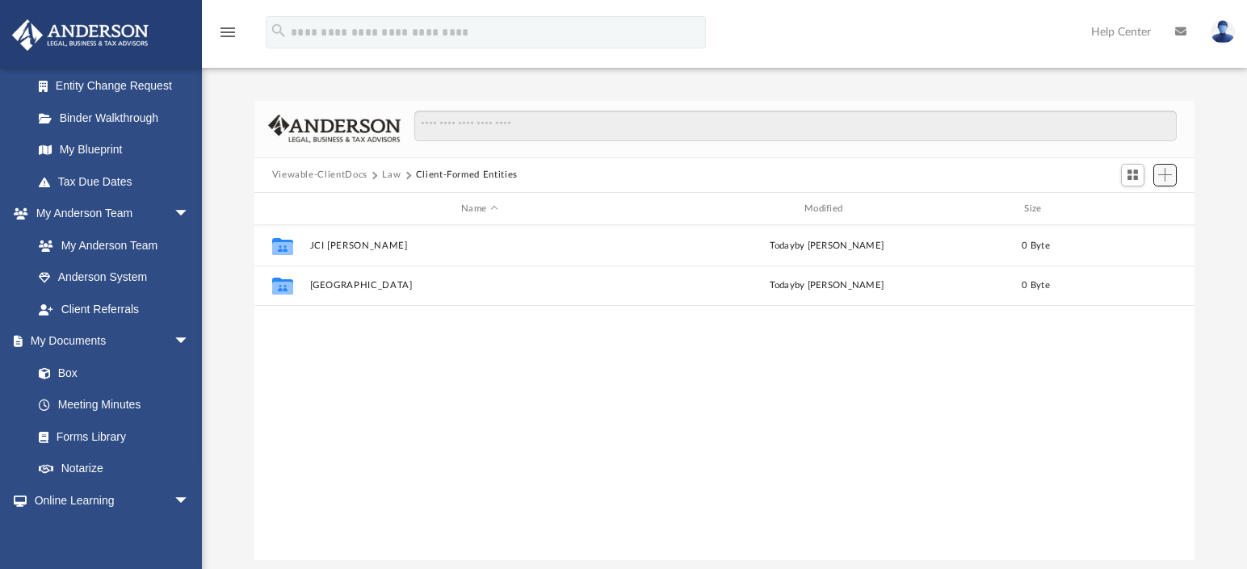
click at [1167, 178] on span "Add" at bounding box center [1165, 175] width 14 height 14
click at [1138, 233] on li "New Folder" at bounding box center [1142, 232] width 52 height 17
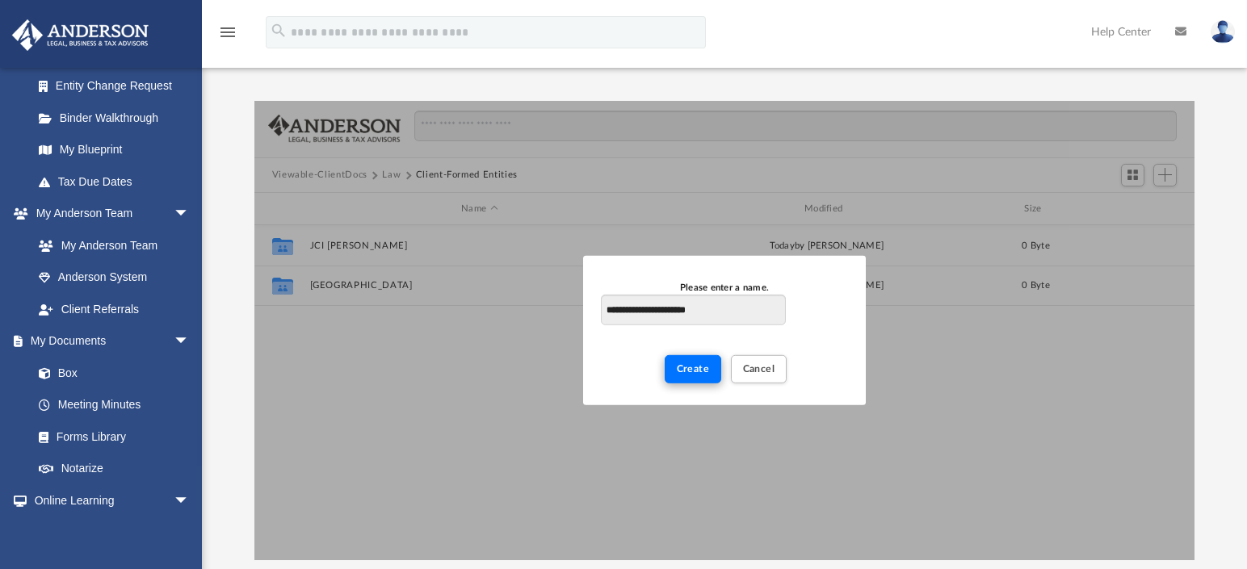
type input "**********"
click at [693, 366] on span "Create" at bounding box center [693, 369] width 33 height 10
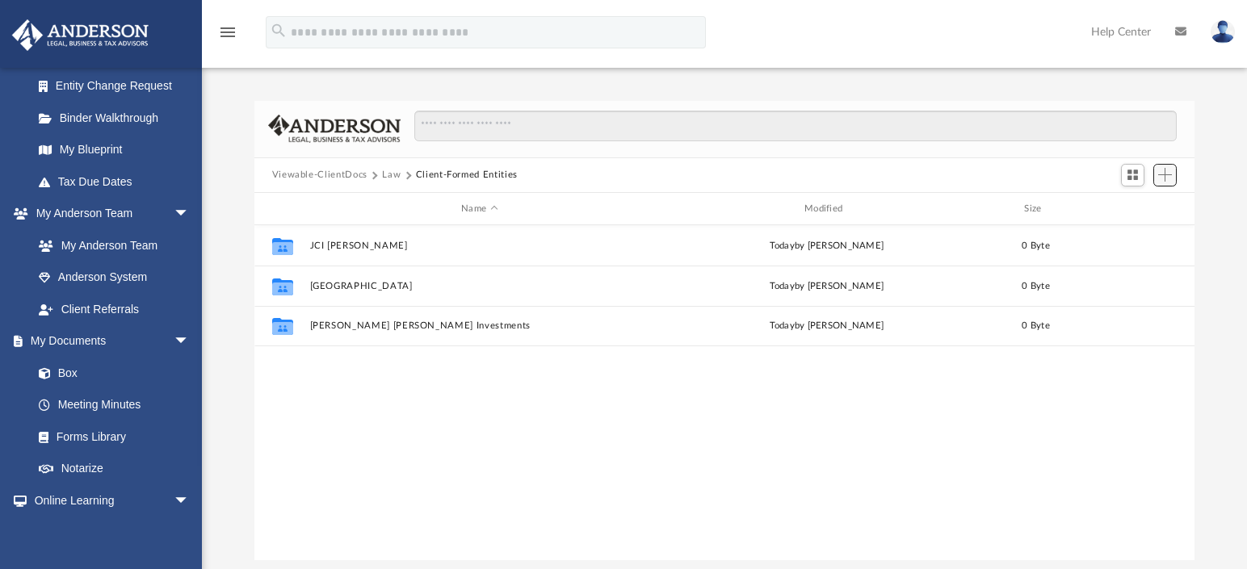
click at [1170, 174] on span "Add" at bounding box center [1165, 175] width 14 height 14
click at [1134, 234] on li "New Folder" at bounding box center [1142, 232] width 52 height 17
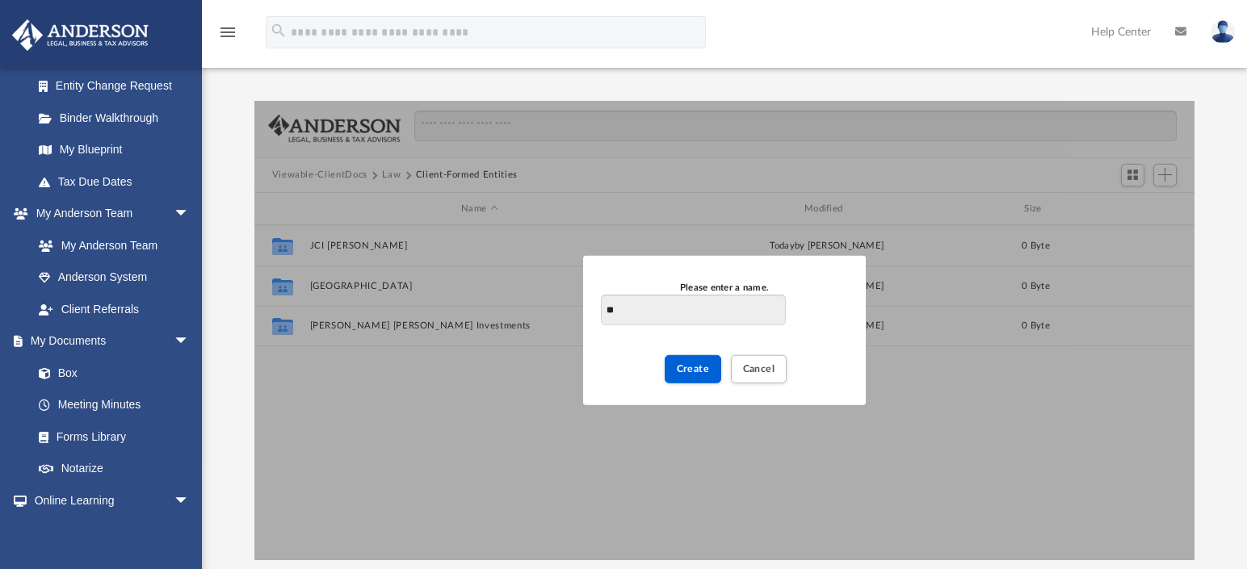
type input "*"
type input "**********"
click at [682, 371] on span "Create" at bounding box center [693, 369] width 33 height 10
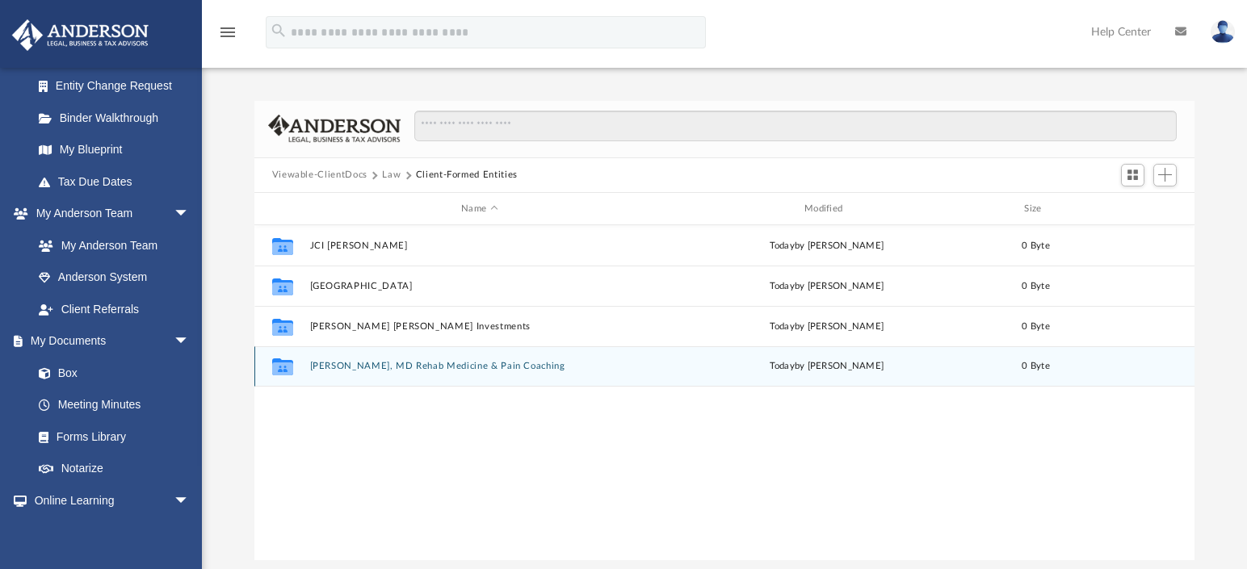
click at [408, 363] on button "[PERSON_NAME], MD Rehab Medicine & Pain Coaching" at bounding box center [479, 367] width 340 height 10
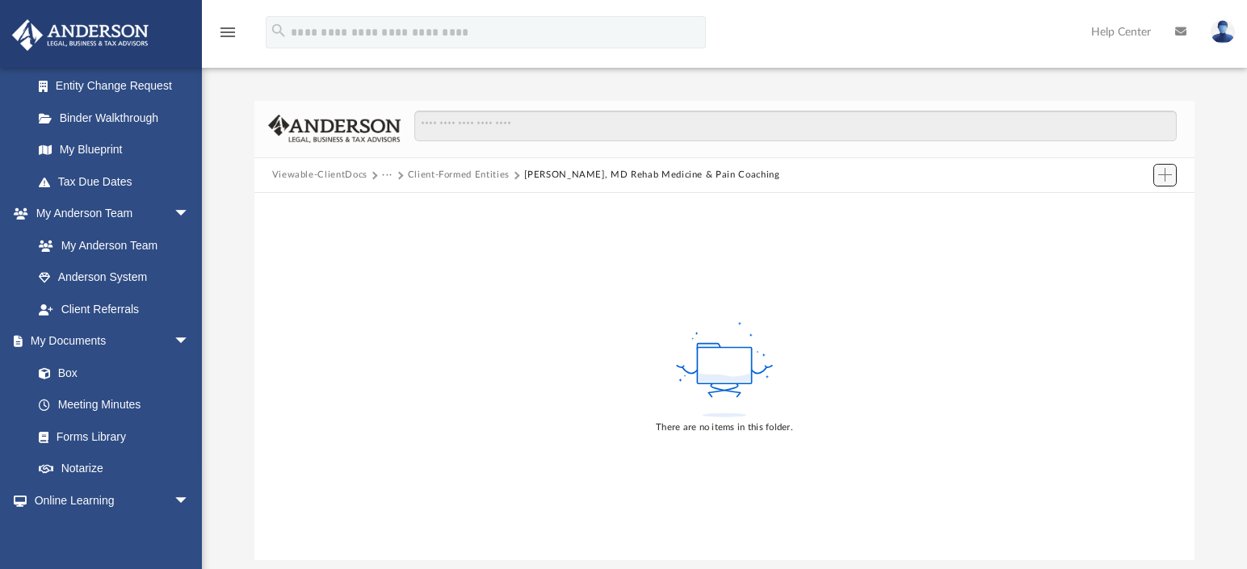
click at [1159, 173] on span "Add" at bounding box center [1165, 175] width 14 height 14
click at [1120, 211] on li "Upload" at bounding box center [1142, 207] width 52 height 17
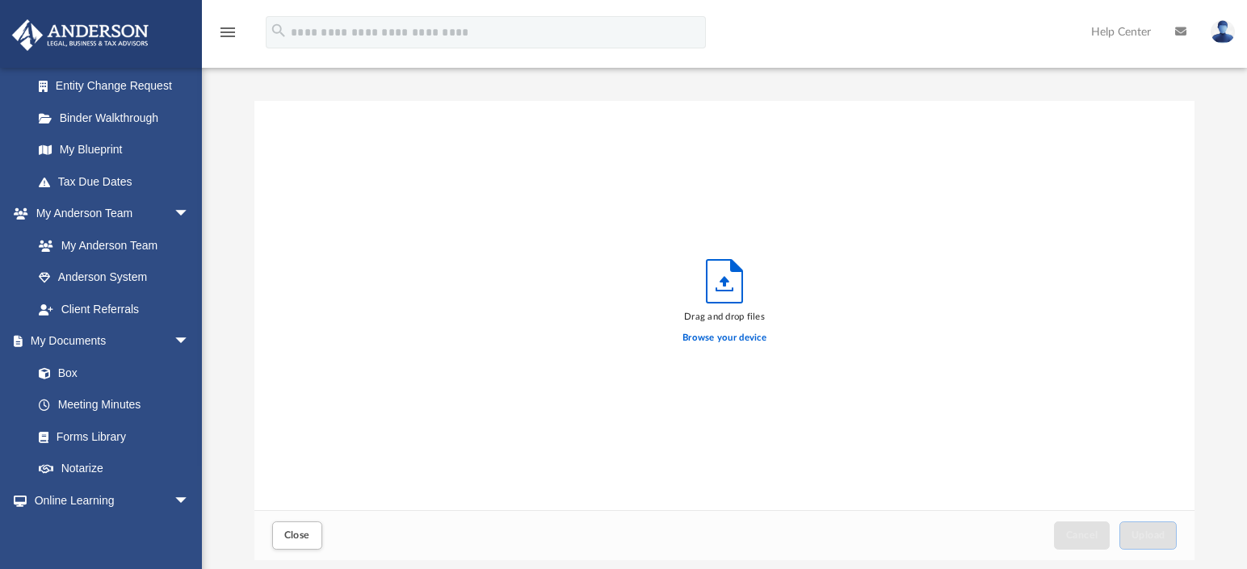
scroll to position [13, 13]
click at [726, 341] on label "Browse your device" at bounding box center [724, 338] width 84 height 15
click at [0, 0] on input "Browse your device" at bounding box center [0, 0] width 0 height 0
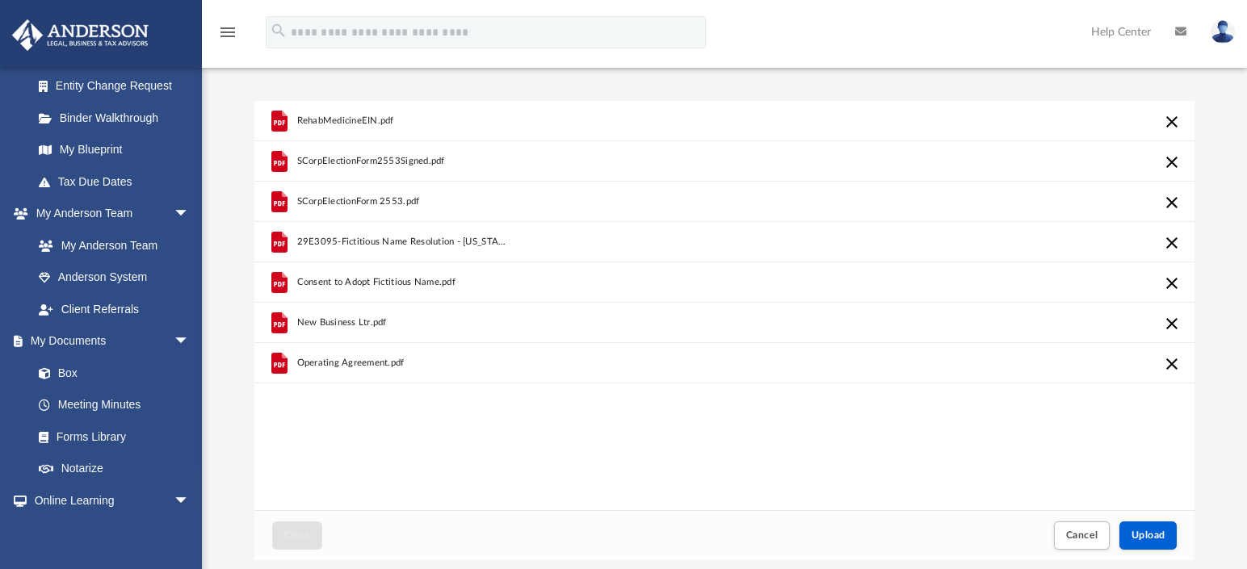
click at [488, 65] on div "menu search Site Menu add [EMAIL_ADDRESS][DOMAIN_NAME] My Profile Reset Passwor…" at bounding box center [623, 39] width 1222 height 55
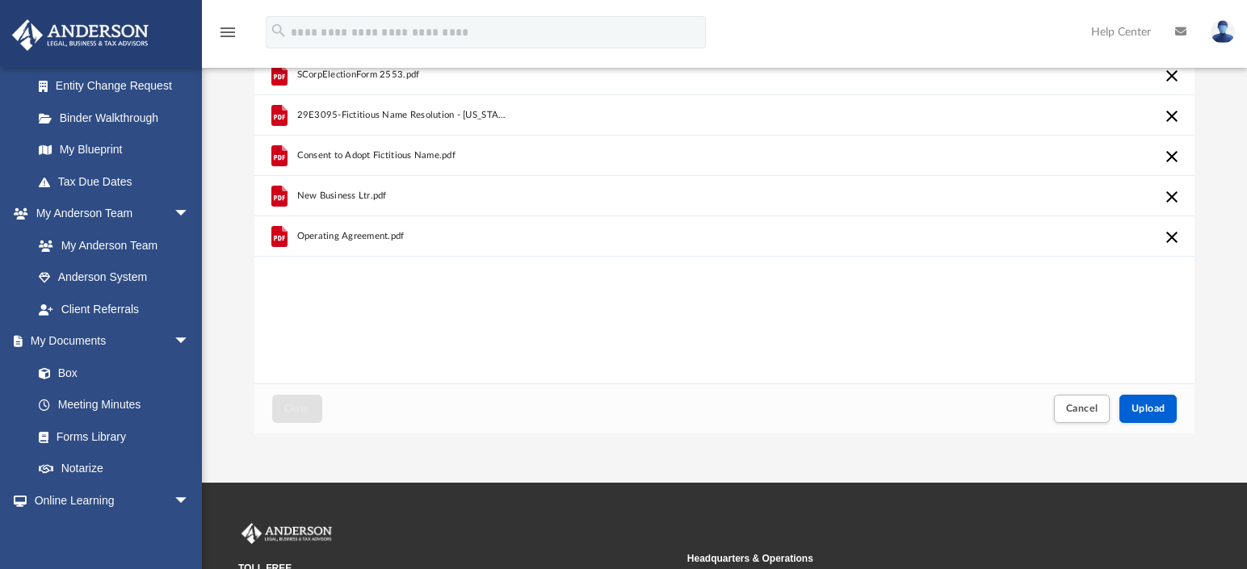
scroll to position [139, 0]
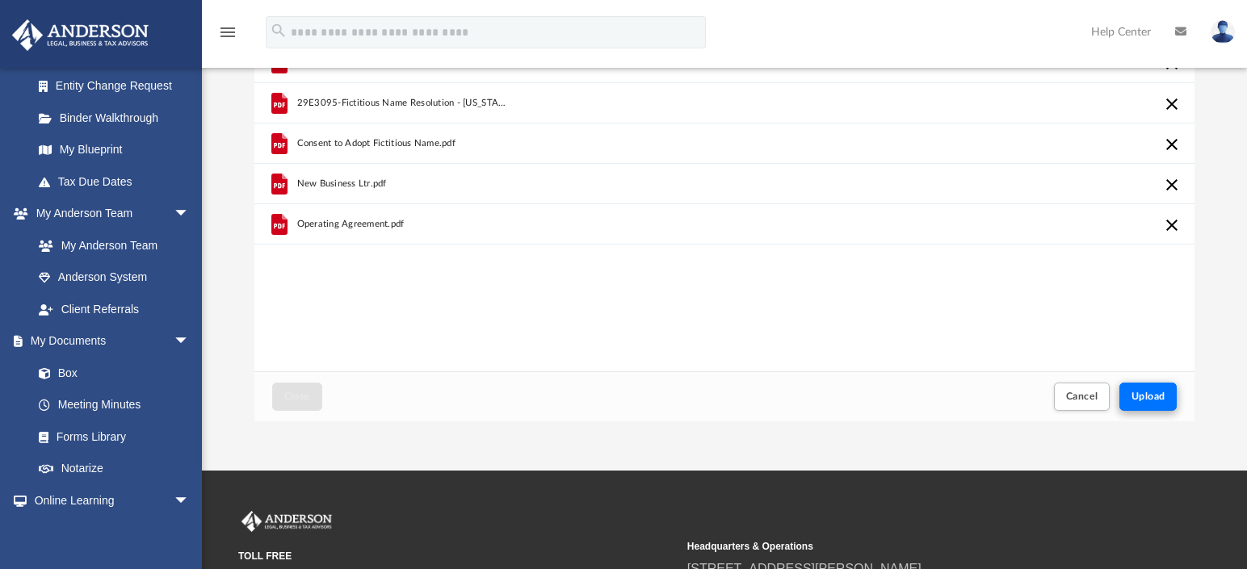
click at [1158, 396] on span "Upload" at bounding box center [1148, 397] width 34 height 10
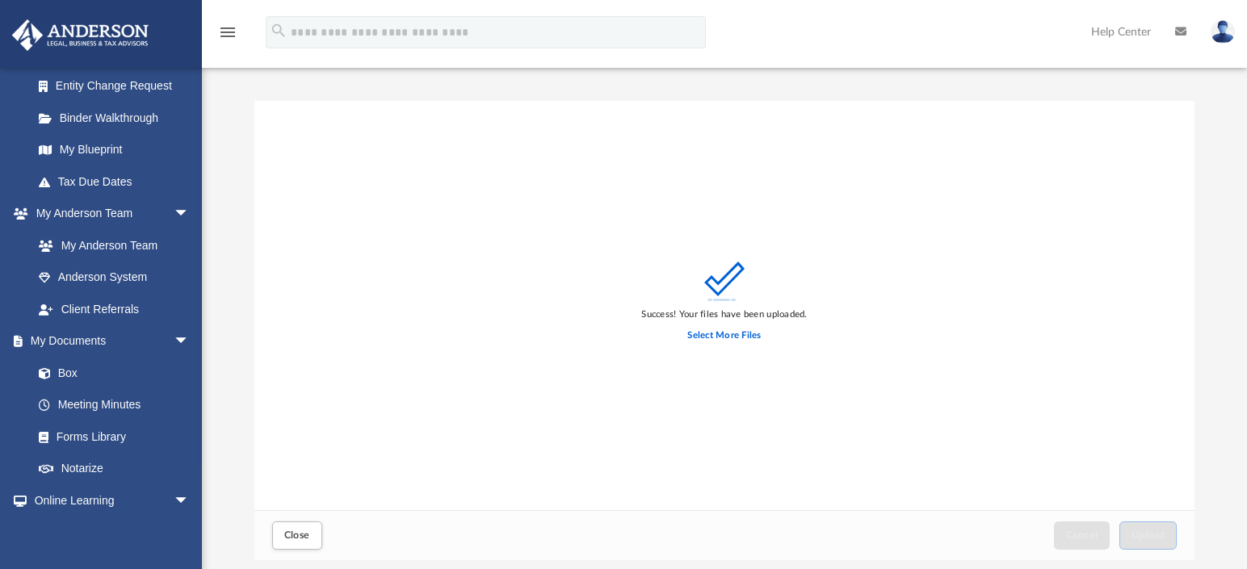
scroll to position [19, 0]
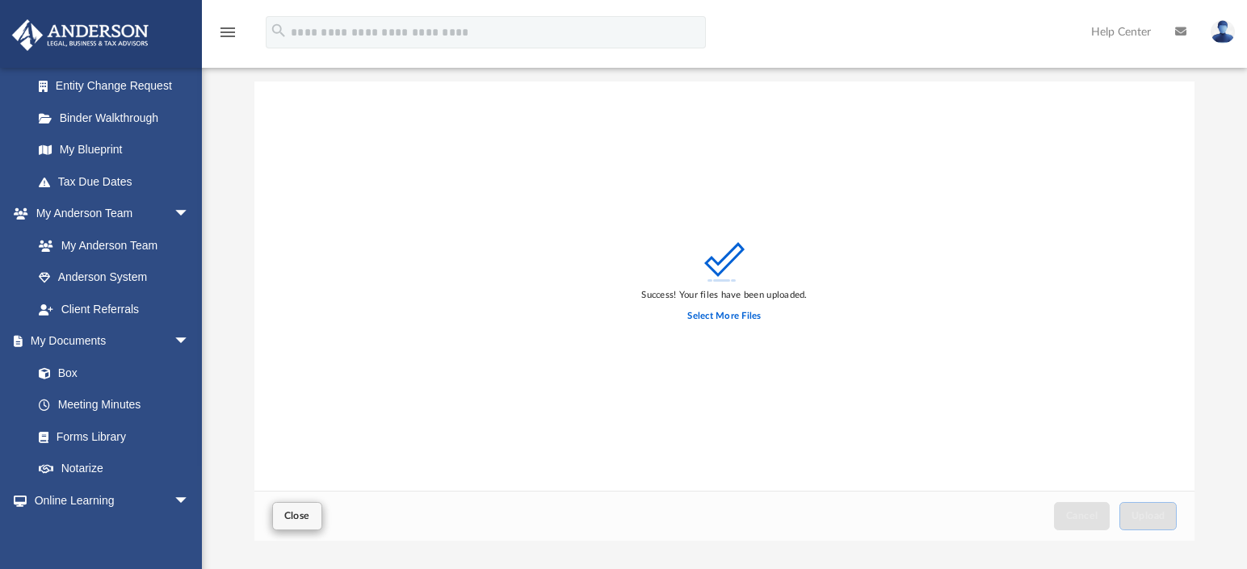
click at [292, 518] on span "Close" at bounding box center [297, 516] width 26 height 10
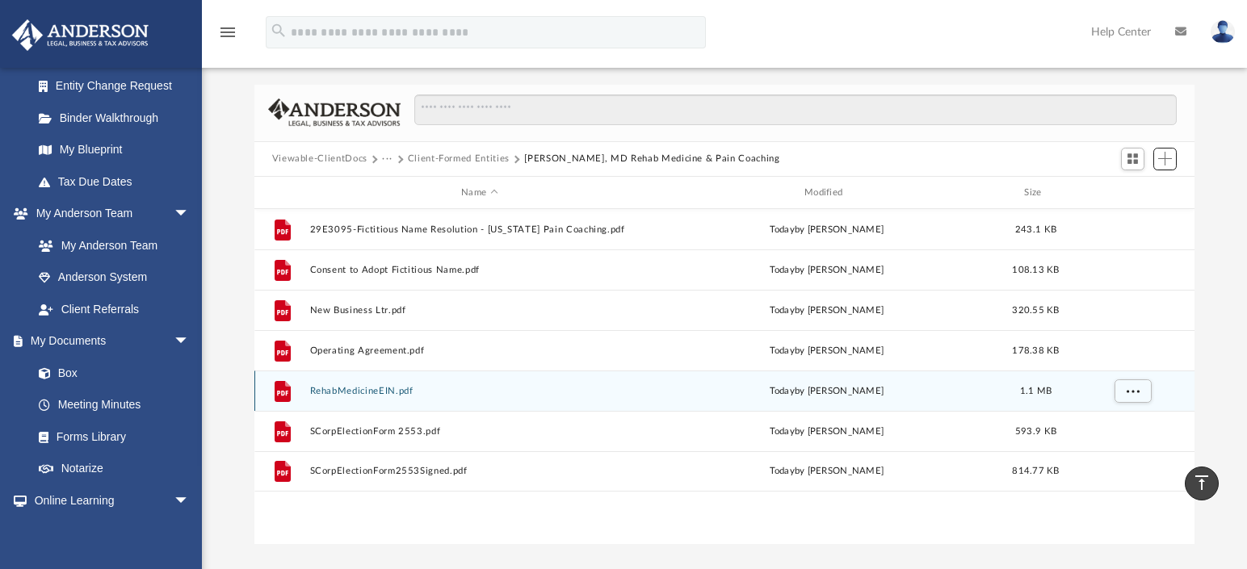
scroll to position [0, 0]
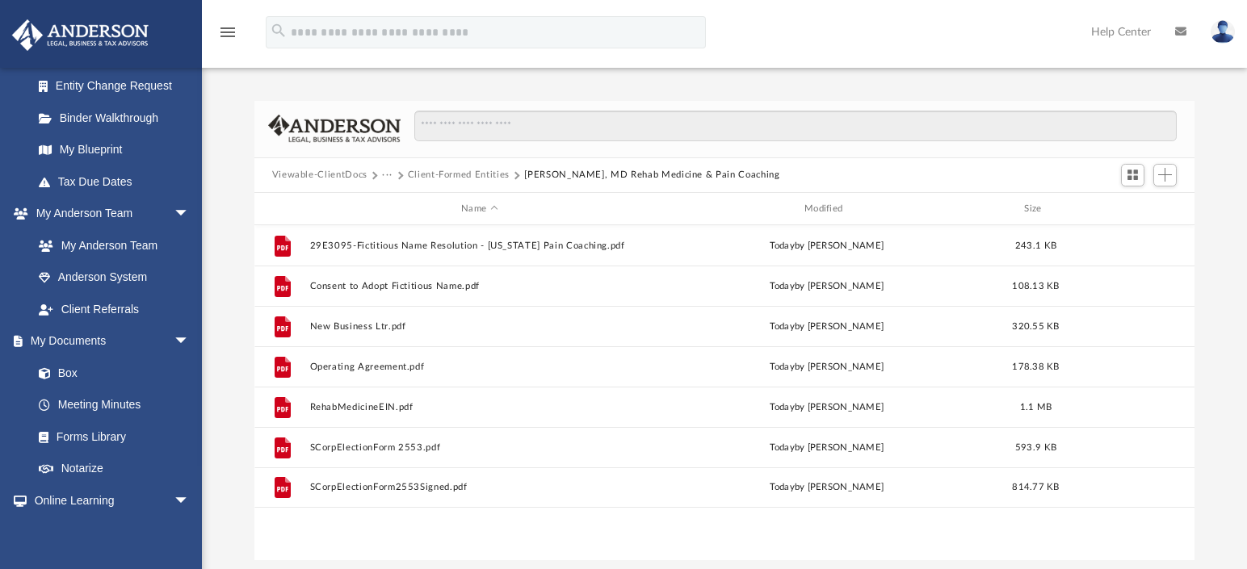
click at [480, 173] on button "Client-Formed Entities" at bounding box center [459, 175] width 102 height 15
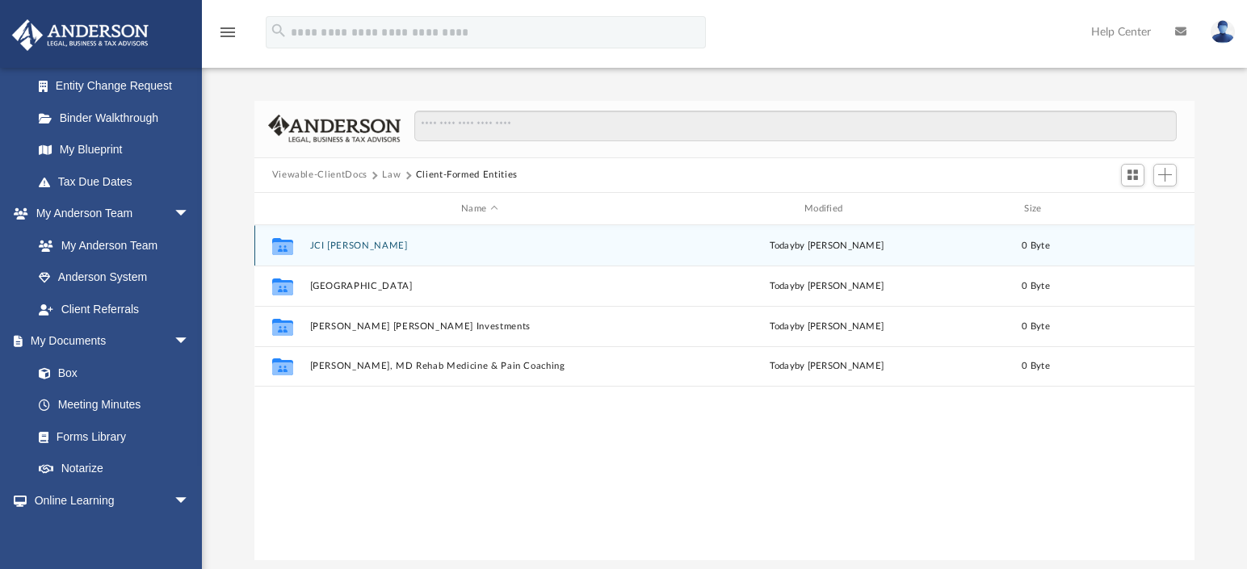
click at [329, 247] on button "JCI [PERSON_NAME]" at bounding box center [479, 246] width 340 height 10
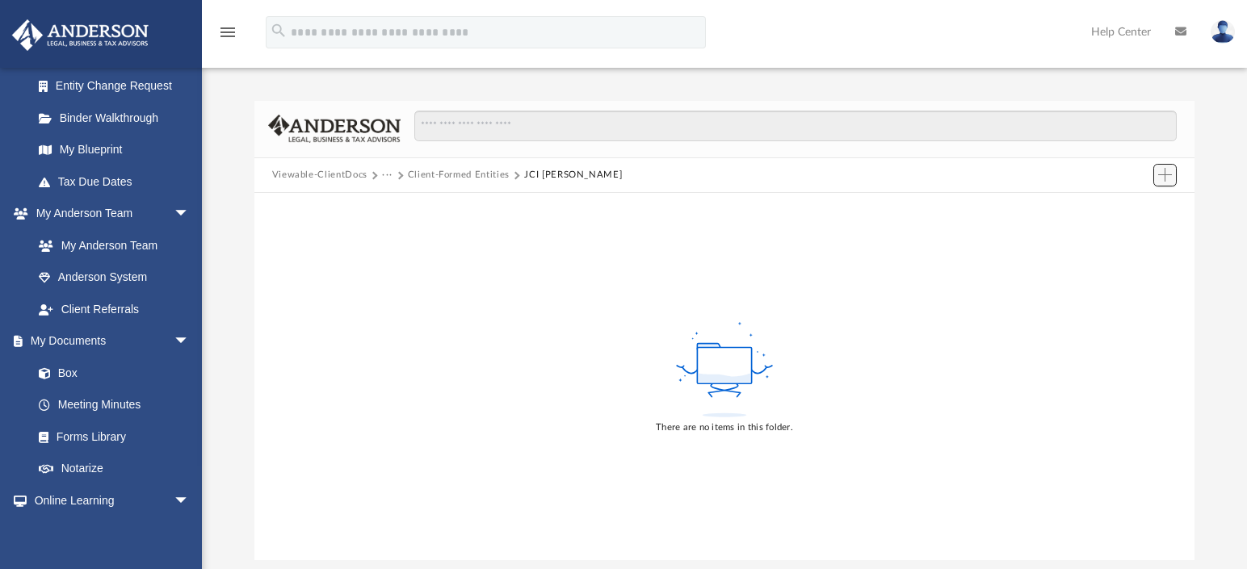
click at [1165, 179] on span "Add" at bounding box center [1165, 175] width 14 height 14
click at [1134, 216] on li "Upload" at bounding box center [1142, 207] width 52 height 17
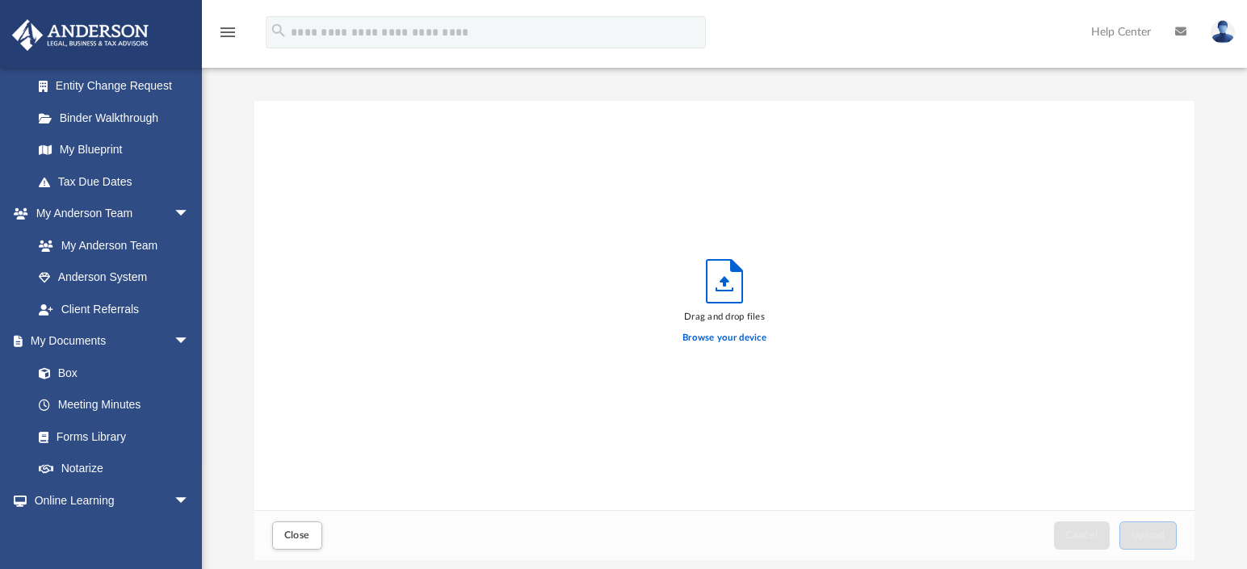
scroll to position [397, 928]
click at [719, 339] on label "Browse your device" at bounding box center [724, 338] width 84 height 15
click at [0, 0] on input "Browse your device" at bounding box center [0, 0] width 0 height 0
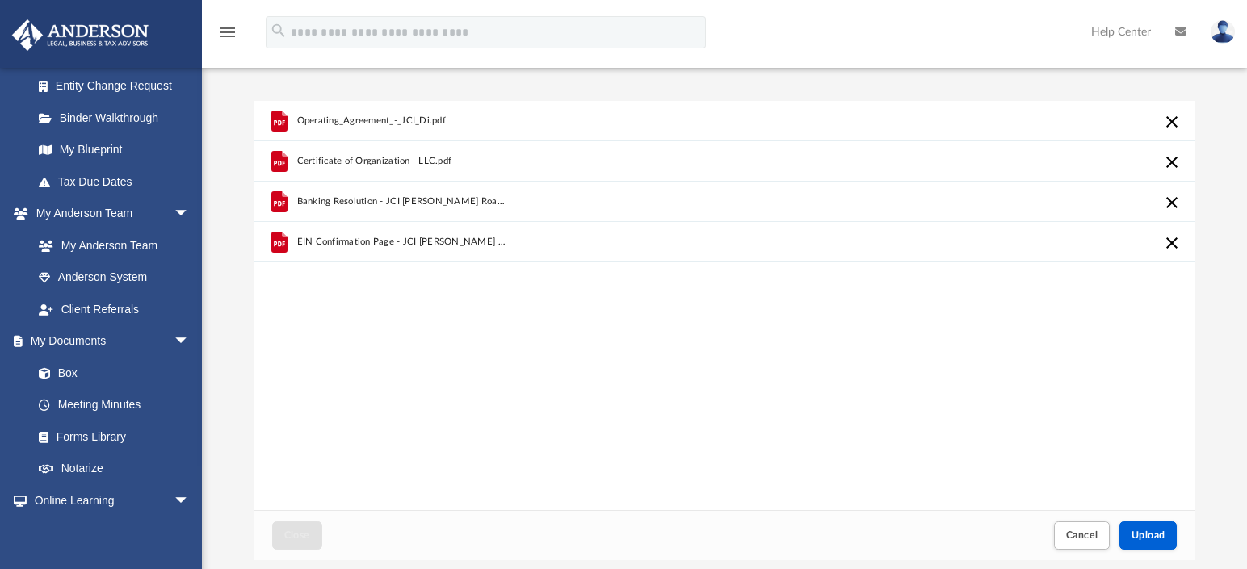
scroll to position [132, 0]
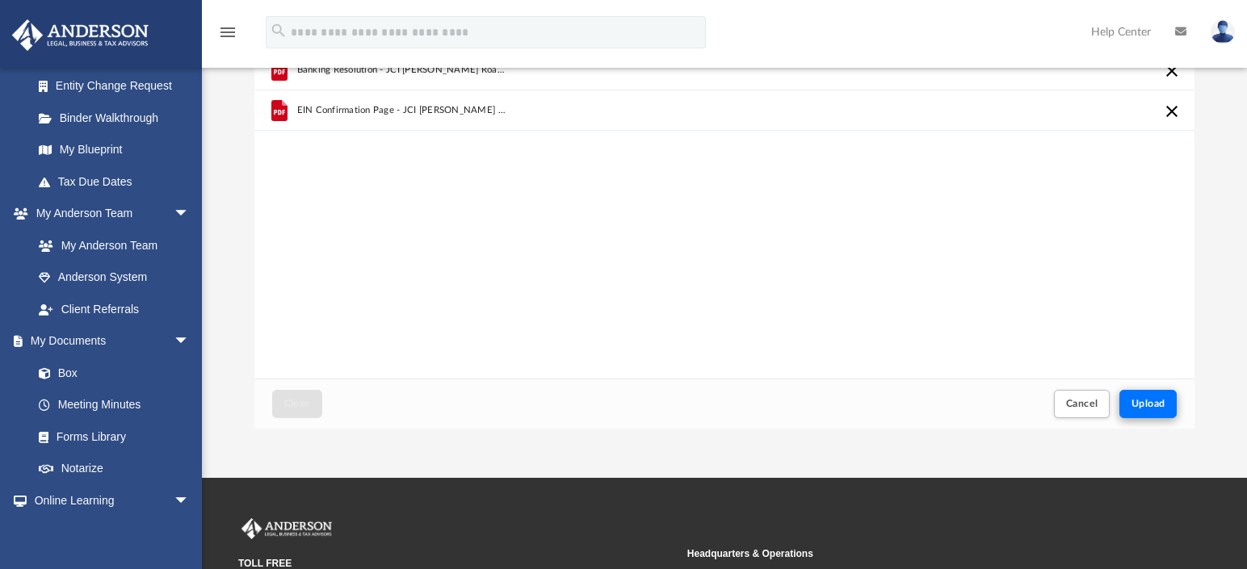
click at [1147, 396] on button "Upload" at bounding box center [1148, 404] width 58 height 28
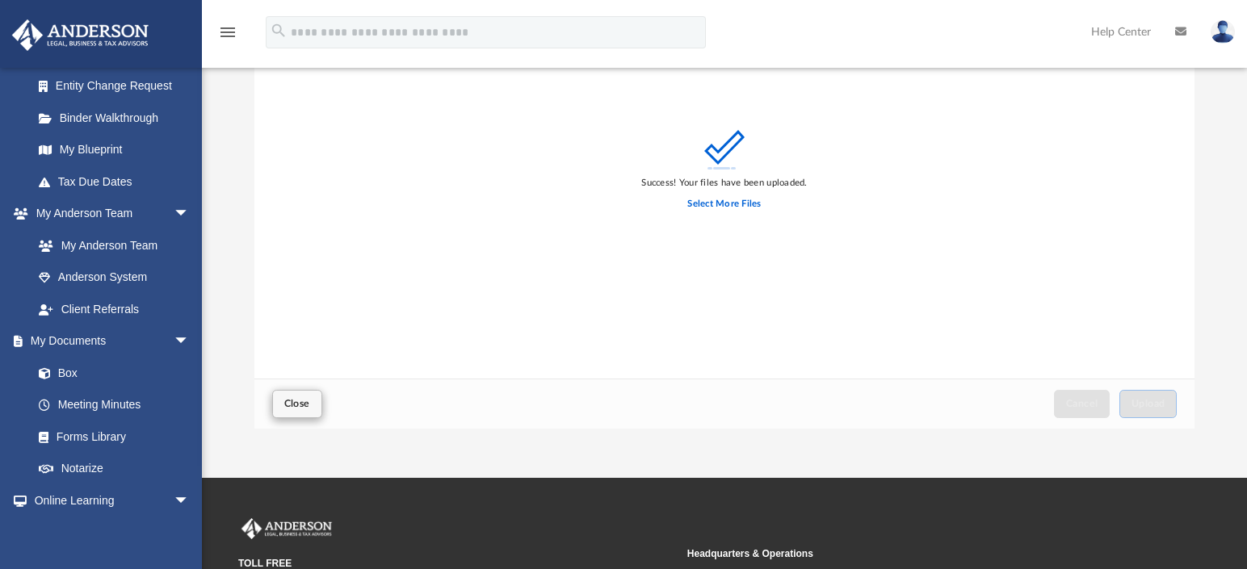
click at [304, 407] on span "Close" at bounding box center [297, 404] width 26 height 10
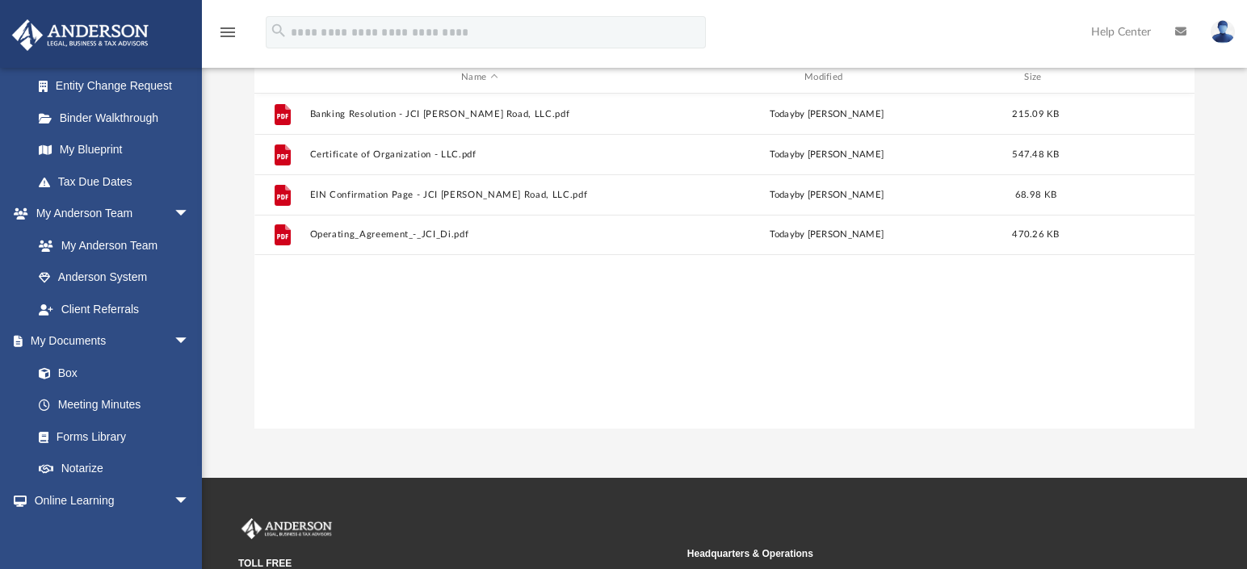
scroll to position [0, 0]
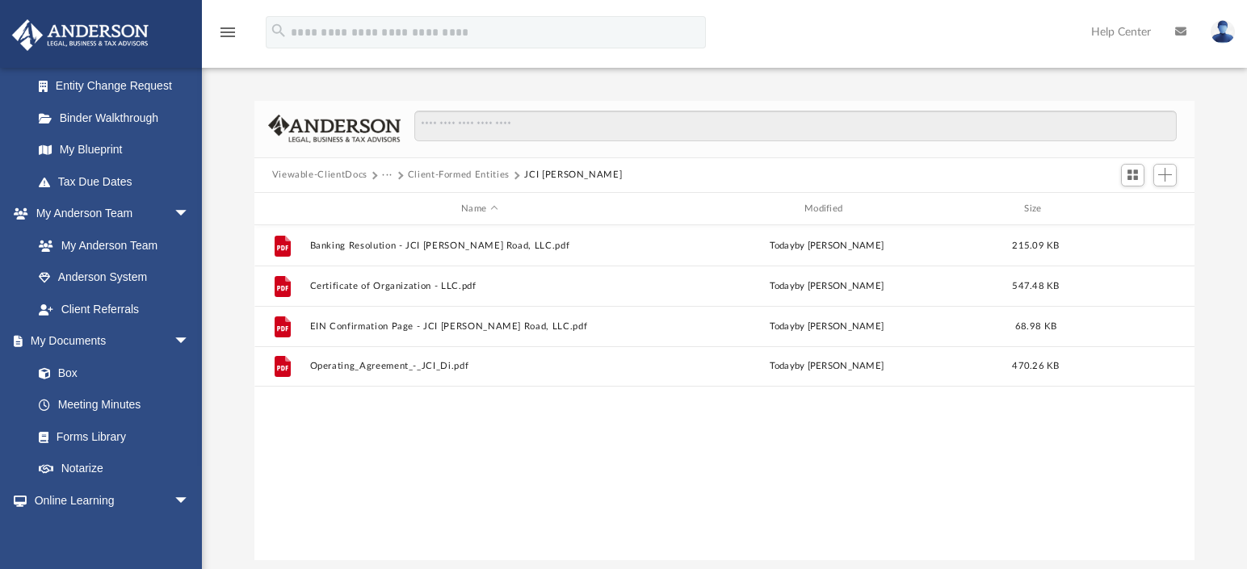
click at [472, 176] on button "Client-Formed Entities" at bounding box center [459, 175] width 102 height 15
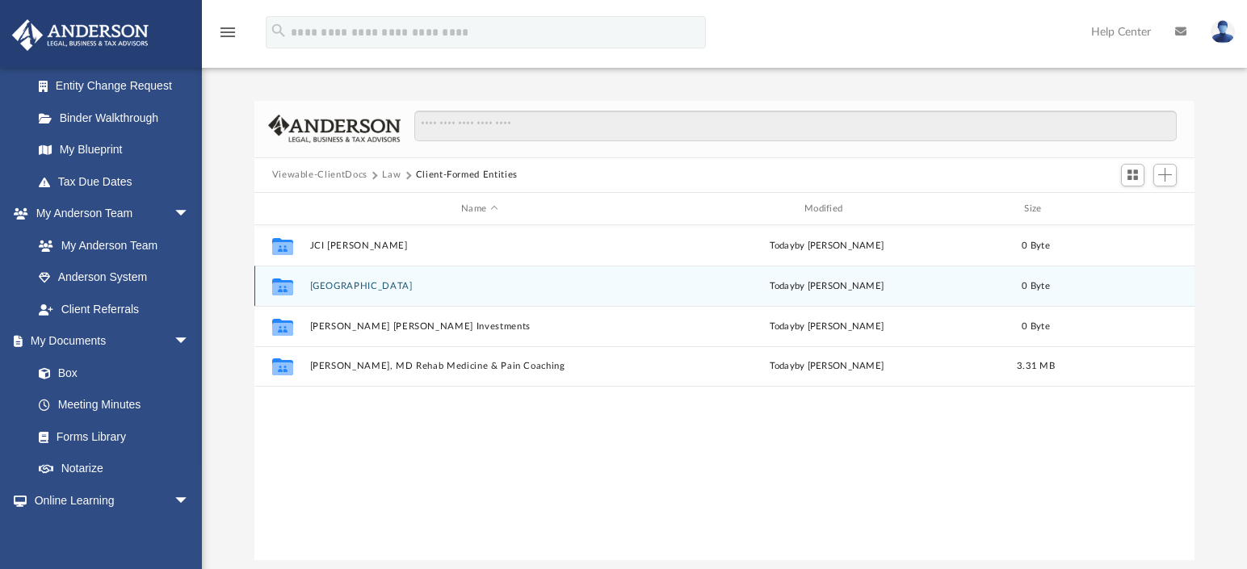
click at [331, 287] on button "[GEOGRAPHIC_DATA]" at bounding box center [479, 286] width 340 height 10
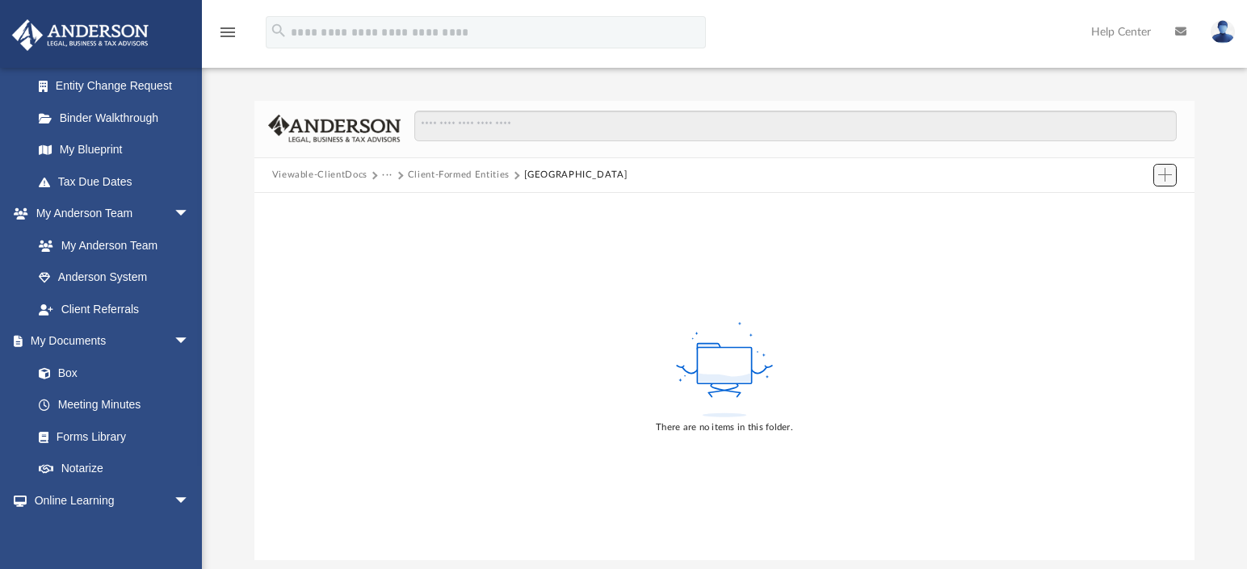
click at [1168, 170] on span "Add" at bounding box center [1165, 175] width 14 height 14
click at [1130, 208] on li "Upload" at bounding box center [1142, 207] width 52 height 17
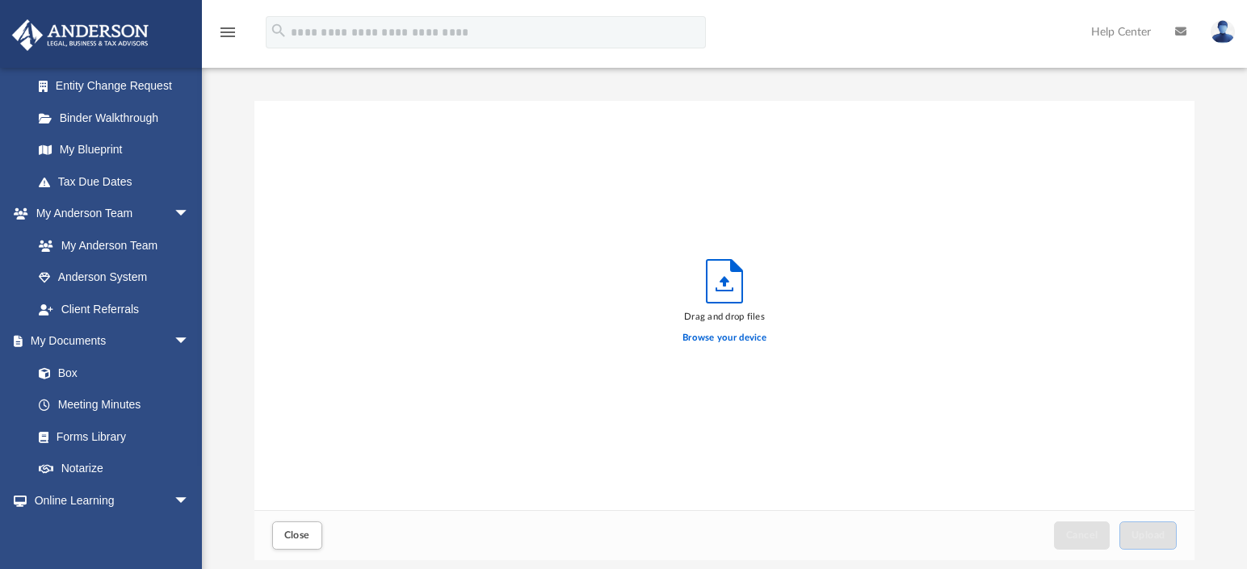
scroll to position [397, 928]
click at [736, 339] on label "Browse your device" at bounding box center [724, 338] width 84 height 15
click at [0, 0] on input "Browse your device" at bounding box center [0, 0] width 0 height 0
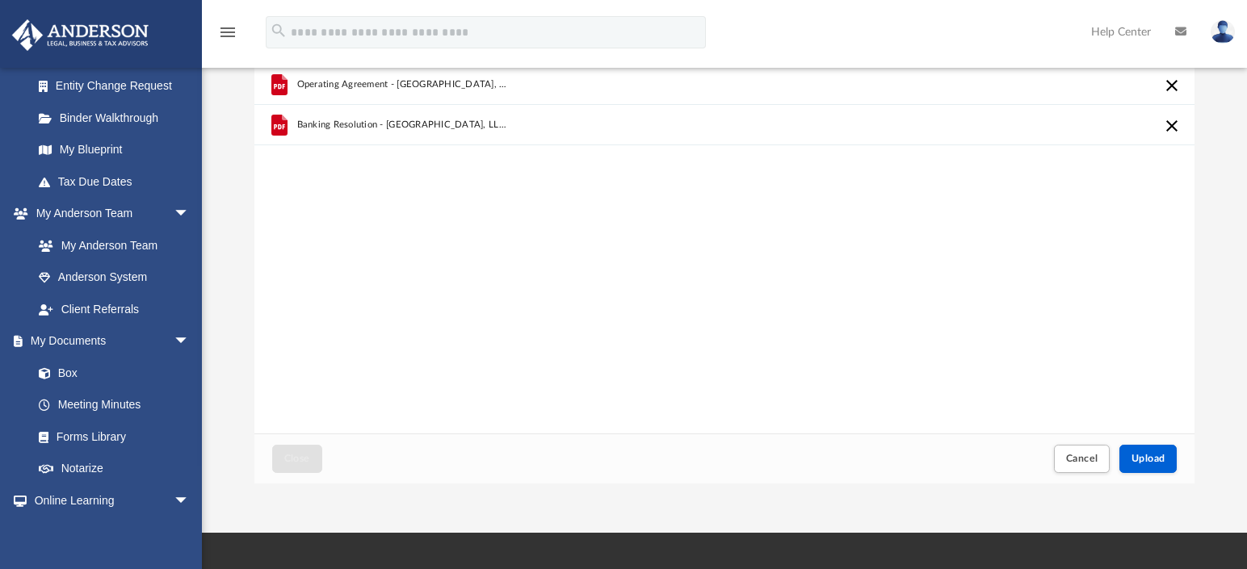
scroll to position [88, 0]
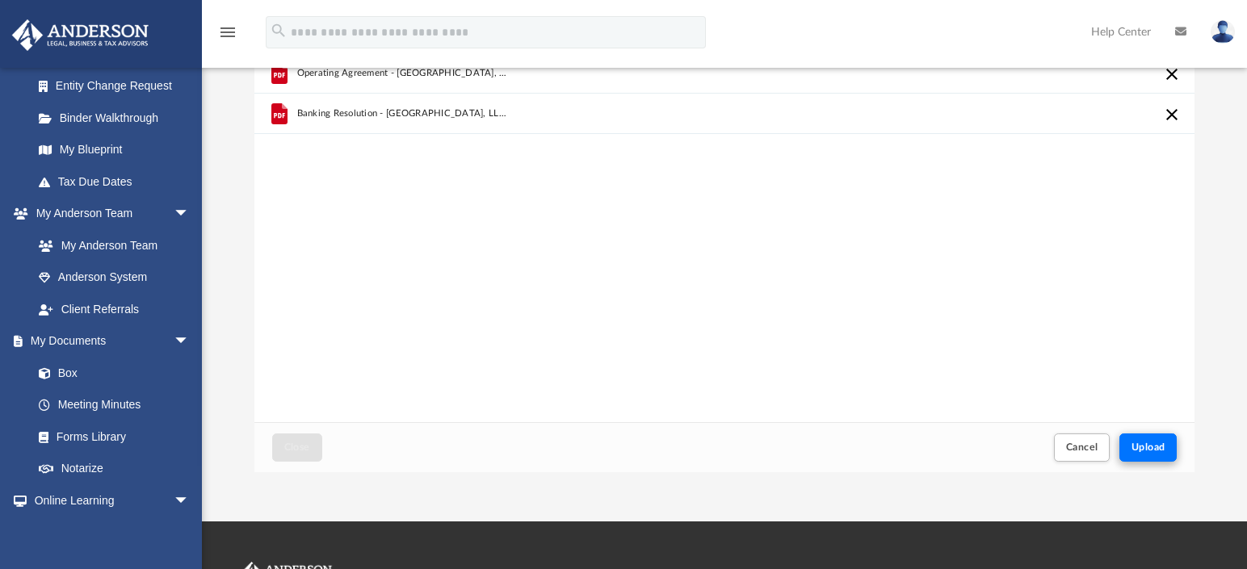
click at [1142, 450] on span "Upload" at bounding box center [1148, 447] width 34 height 10
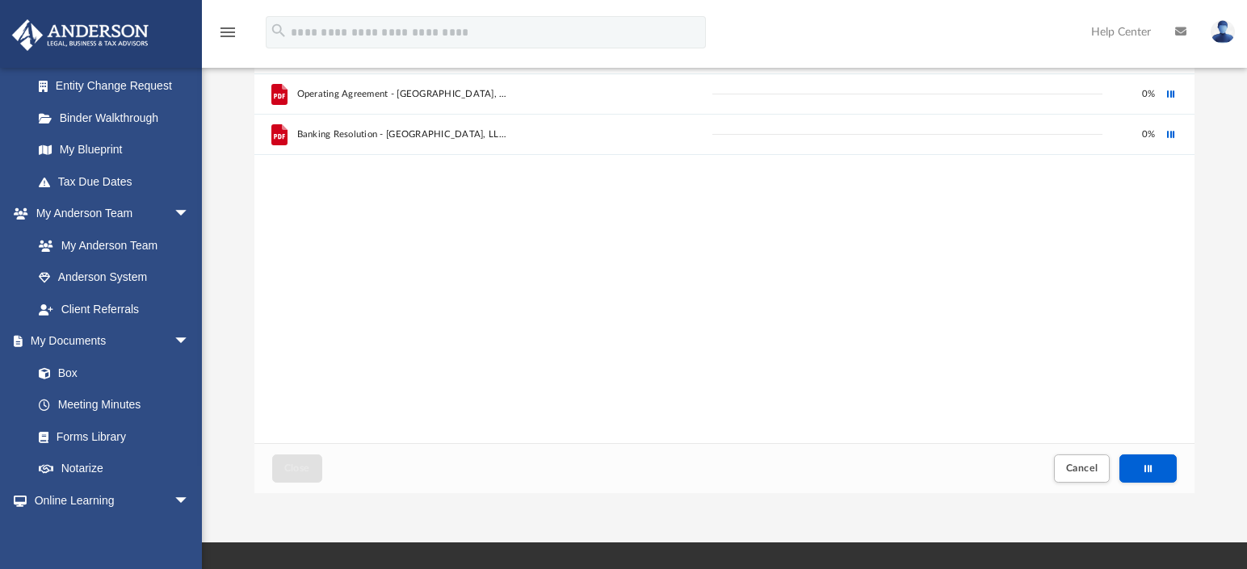
scroll to position [0, 0]
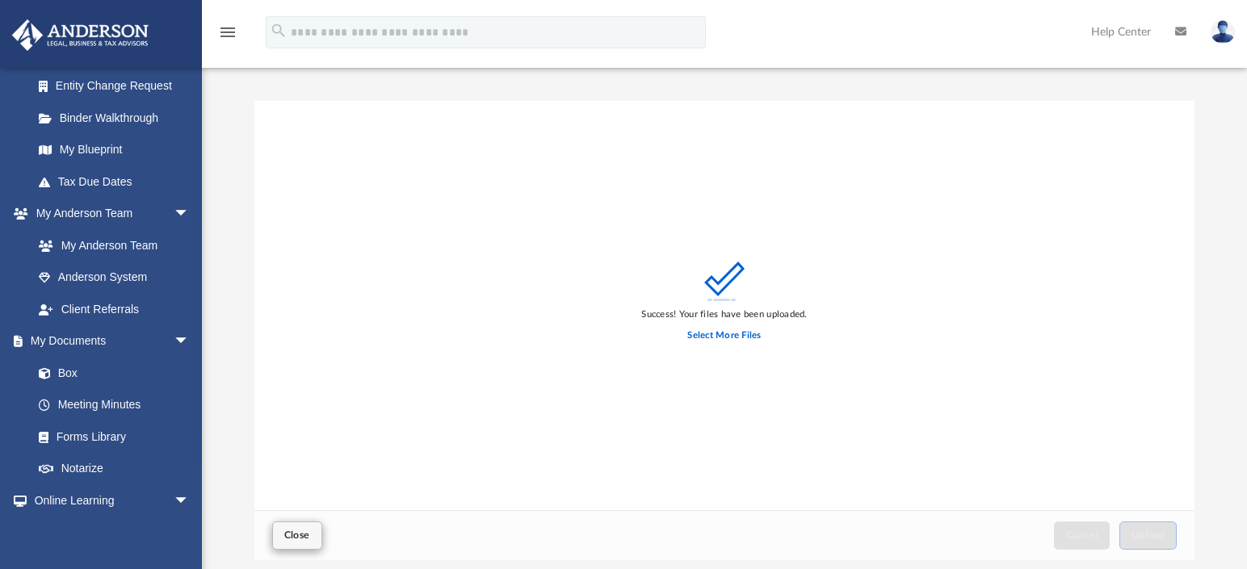
click at [300, 540] on span "Close" at bounding box center [297, 535] width 26 height 10
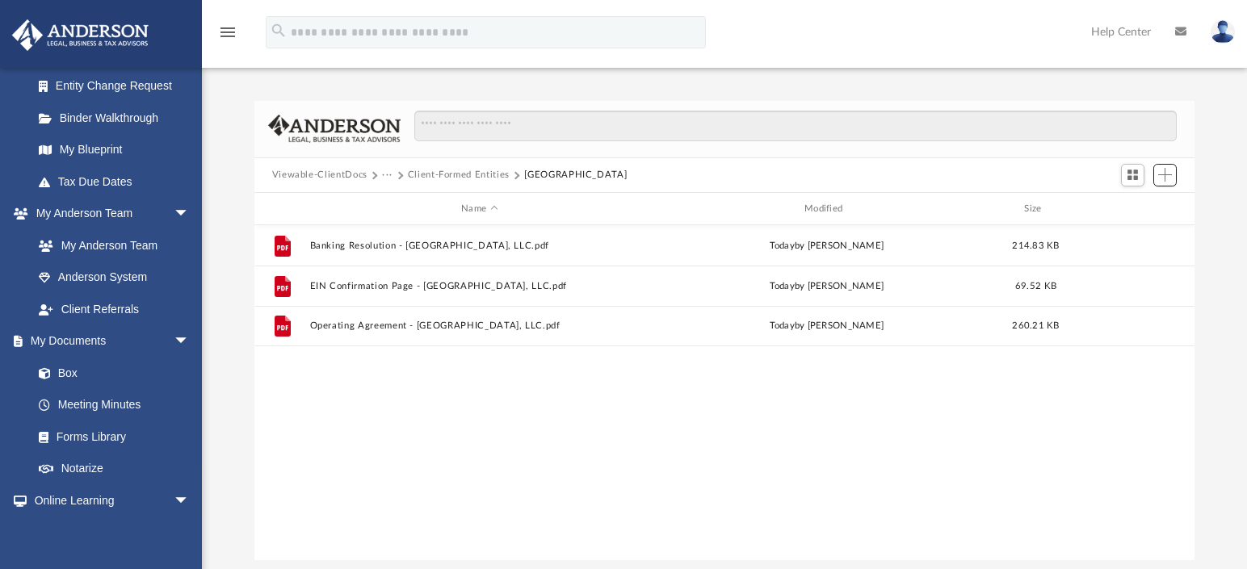
scroll to position [355, 928]
click at [458, 175] on button "Client-Formed Entities" at bounding box center [459, 175] width 102 height 15
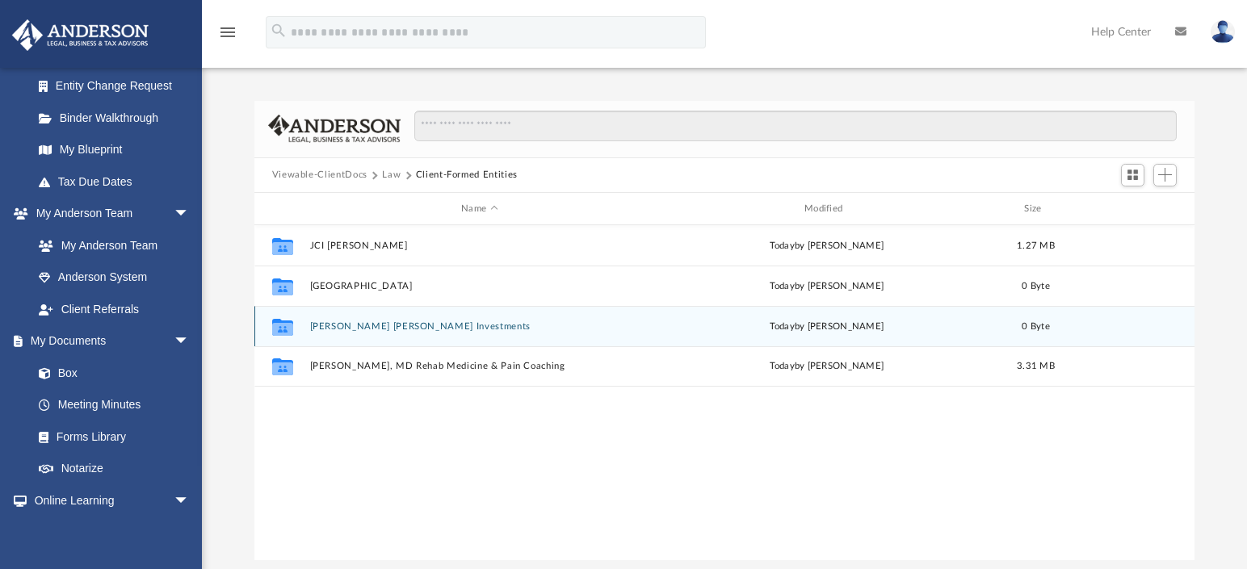
click at [345, 326] on button "[PERSON_NAME] [PERSON_NAME] Investments" at bounding box center [479, 326] width 340 height 10
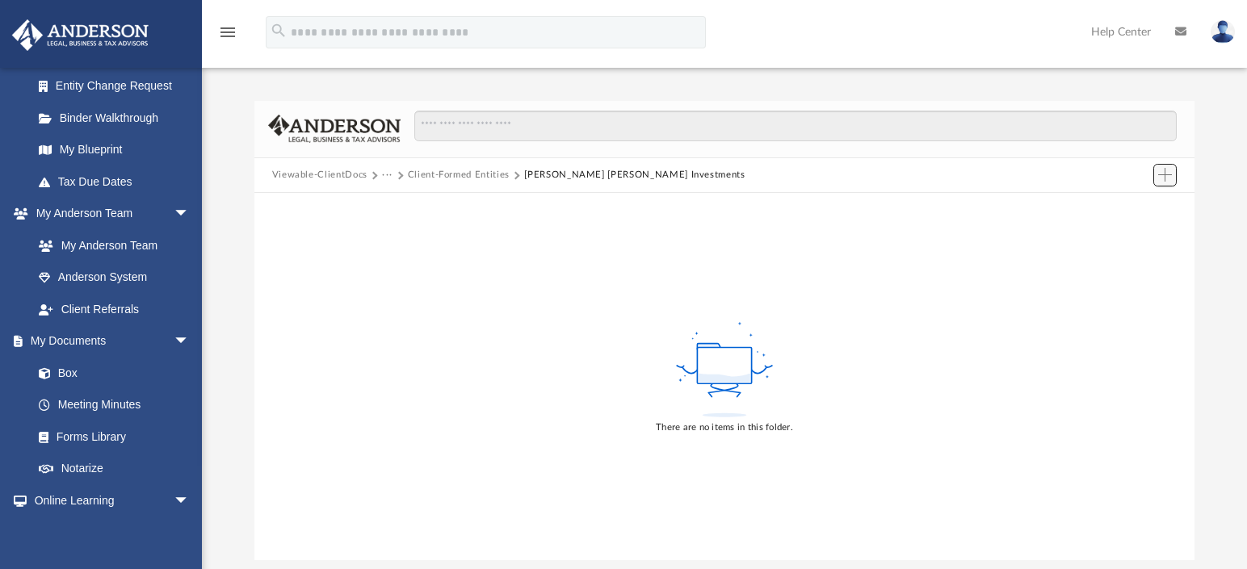
click at [1166, 176] on span "Add" at bounding box center [1165, 175] width 14 height 14
click at [1126, 210] on li "Upload" at bounding box center [1142, 207] width 52 height 17
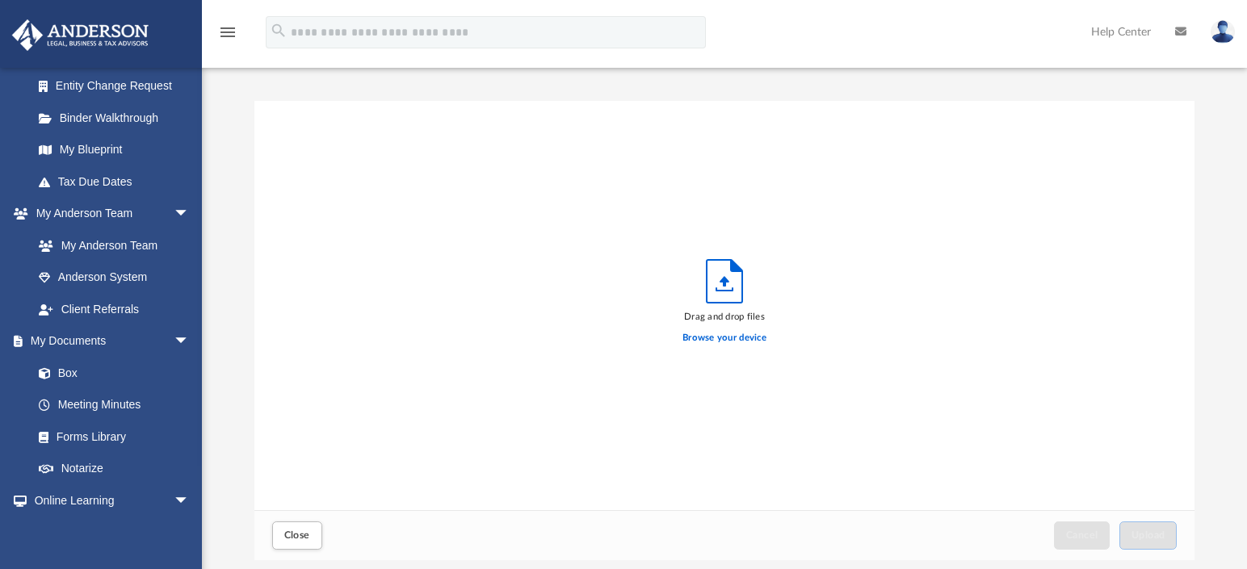
scroll to position [397, 928]
click at [734, 340] on label "Browse your device" at bounding box center [724, 338] width 84 height 15
click at [0, 0] on input "Browse your device" at bounding box center [0, 0] width 0 height 0
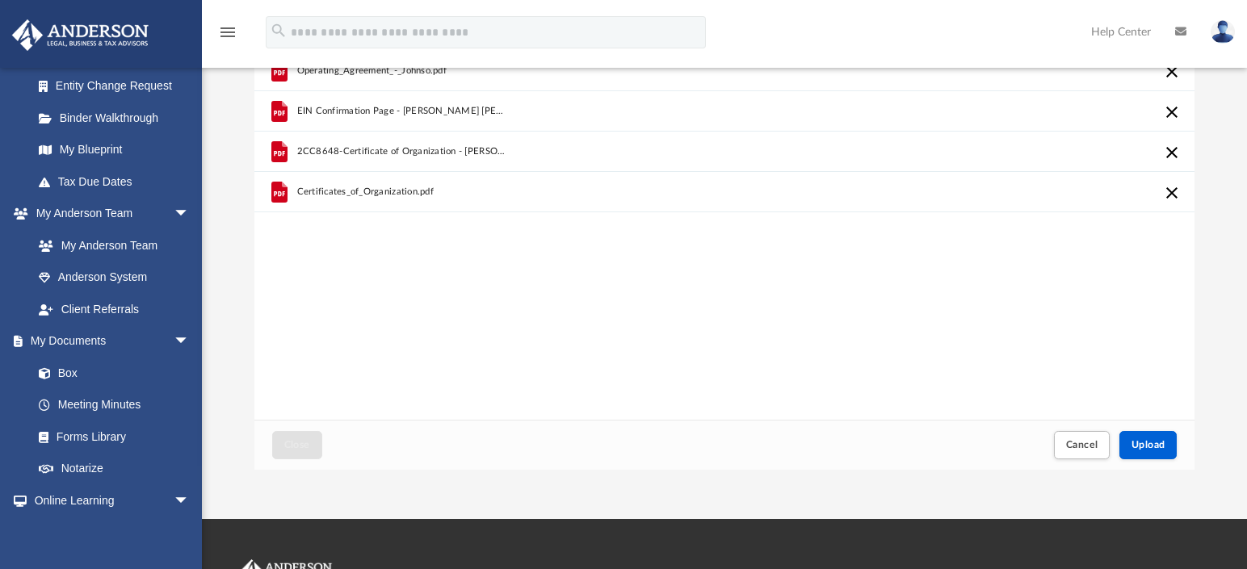
scroll to position [121, 0]
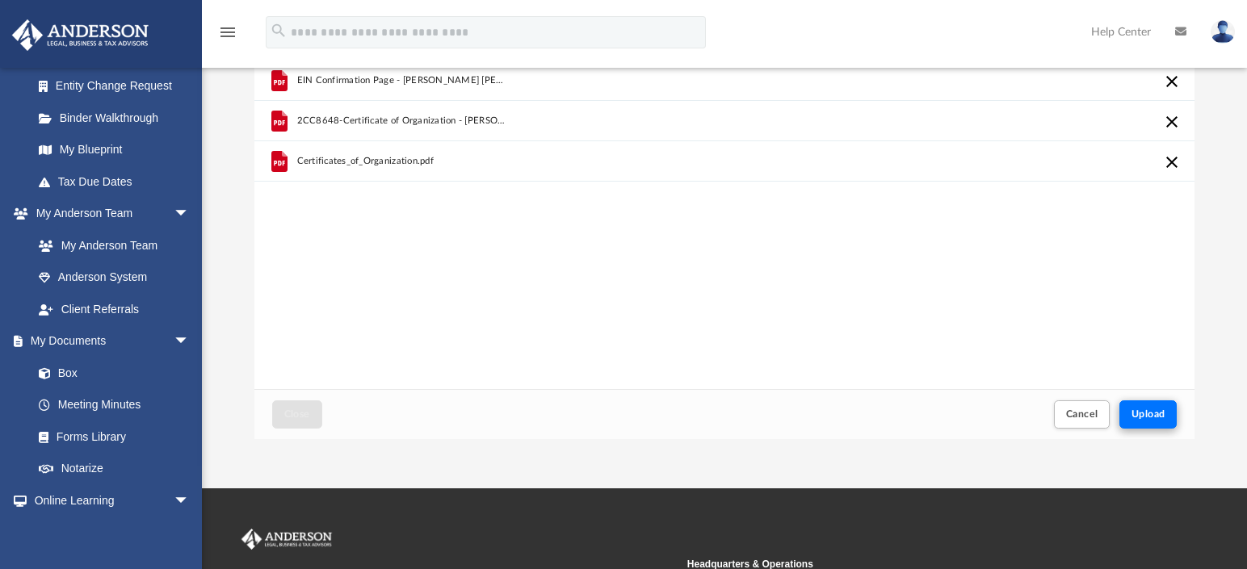
click at [1134, 409] on span "Upload" at bounding box center [1148, 414] width 34 height 10
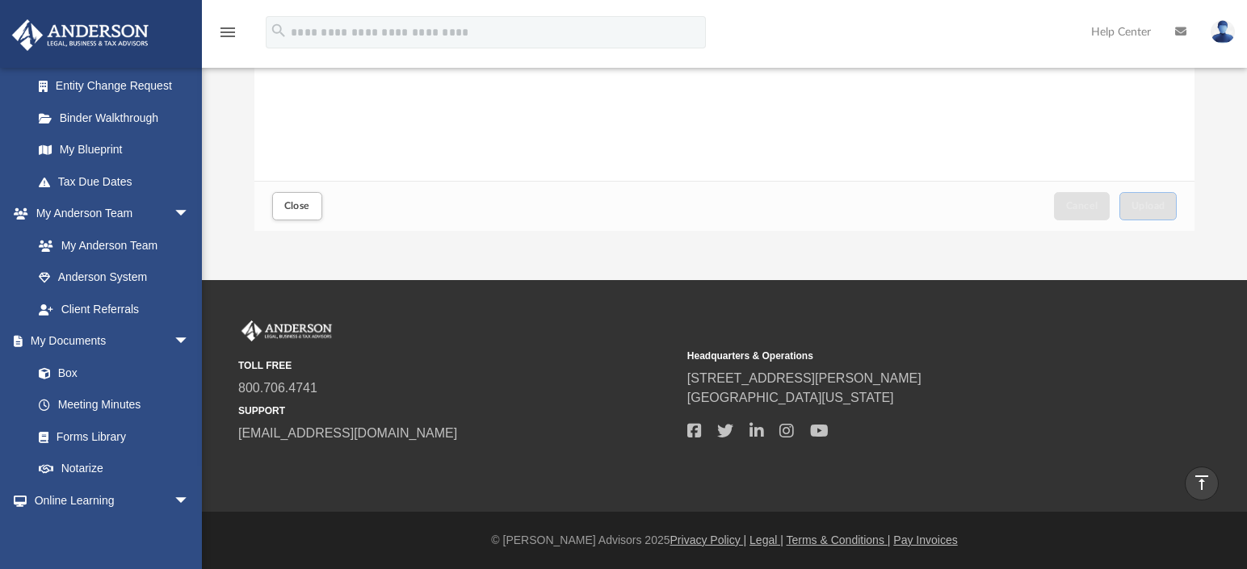
scroll to position [326, 0]
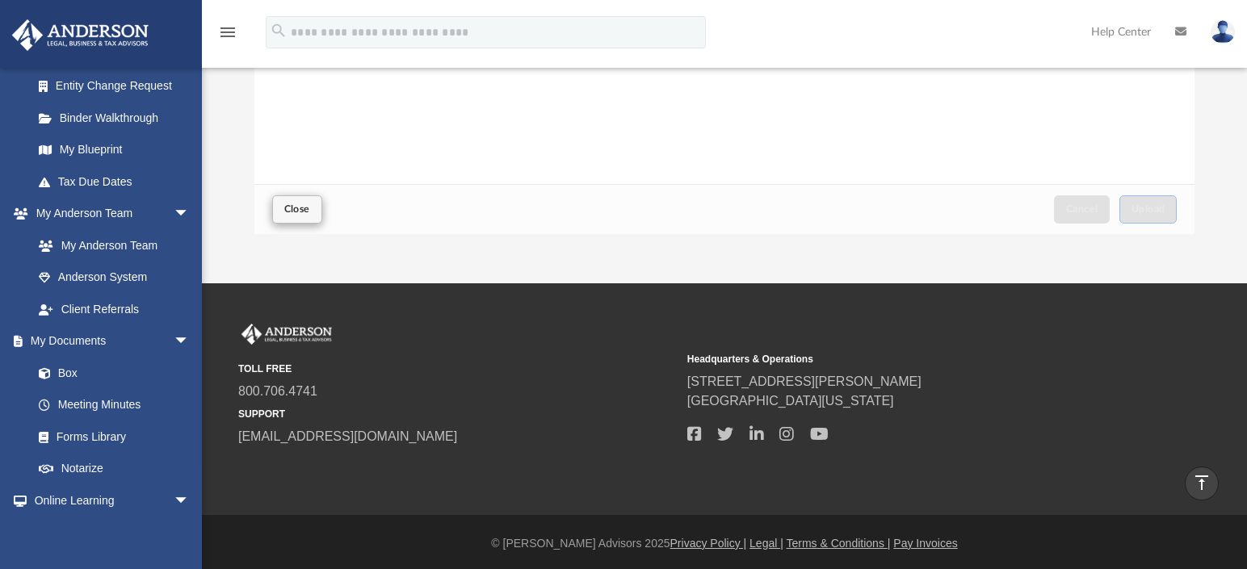
click at [303, 208] on span "Close" at bounding box center [297, 209] width 26 height 10
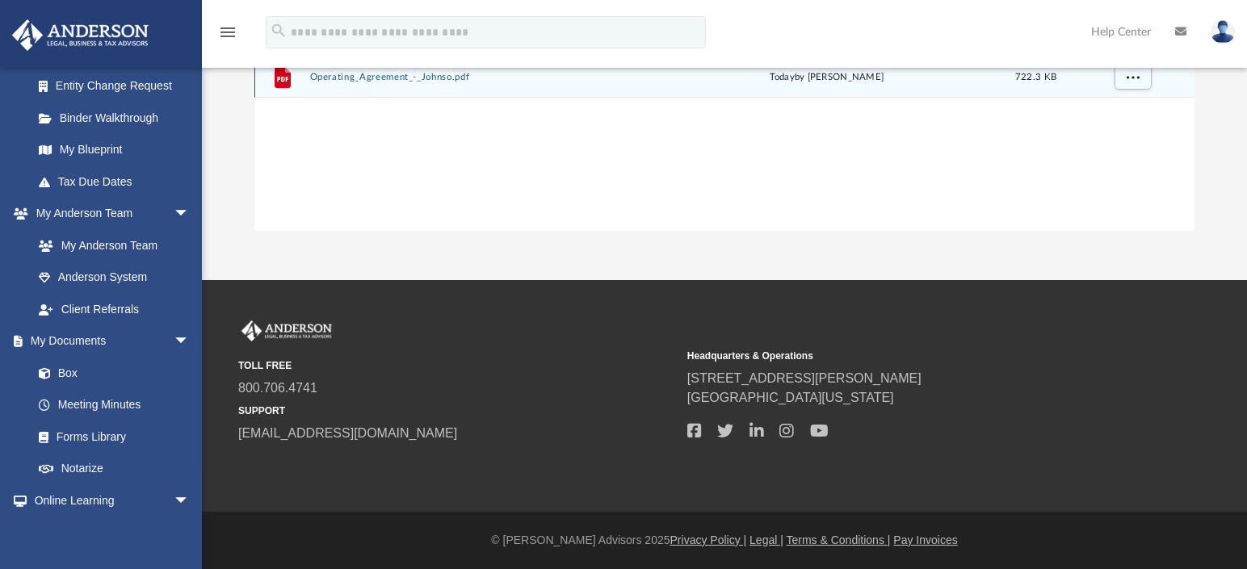
scroll to position [0, 0]
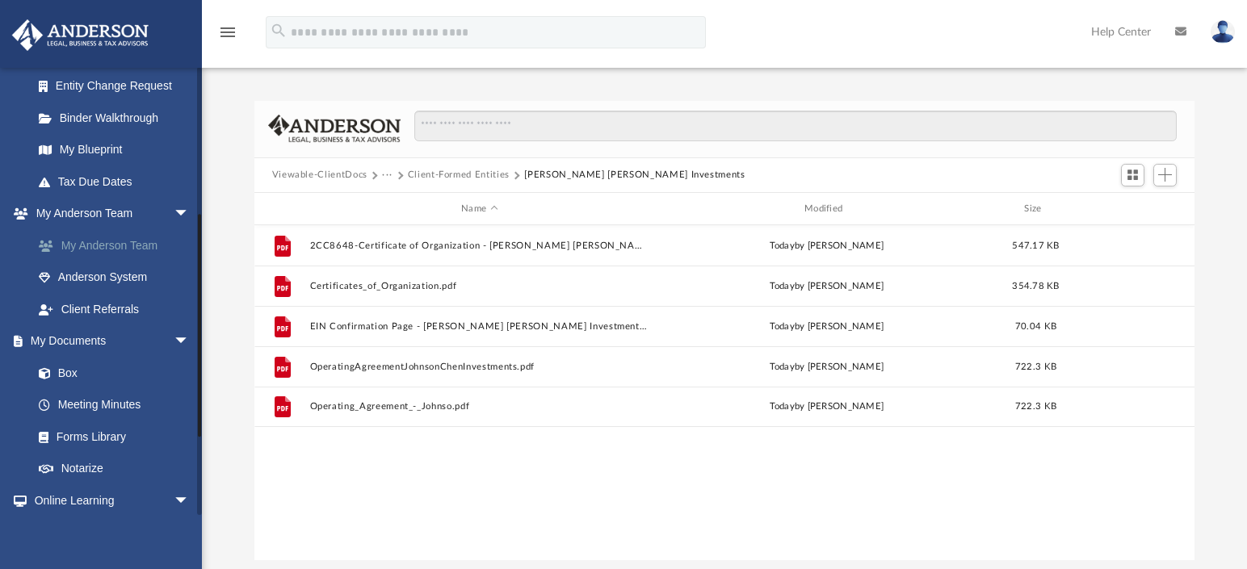
click at [91, 238] on link "My Anderson Team" at bounding box center [118, 245] width 191 height 32
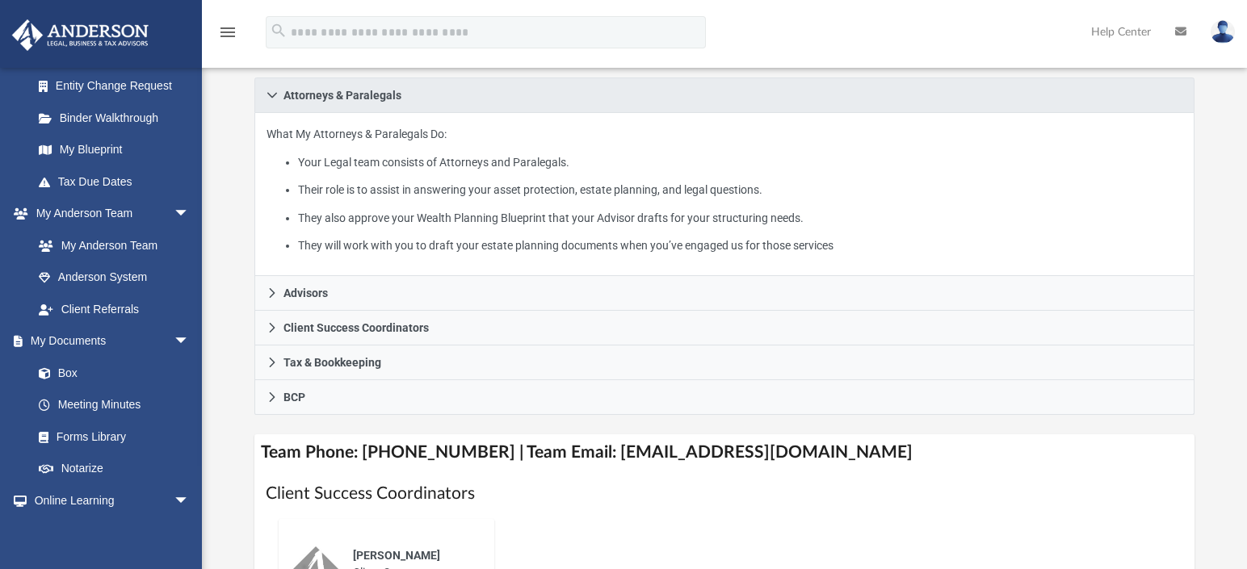
scroll to position [1000, 0]
